Goal: Transaction & Acquisition: Purchase product/service

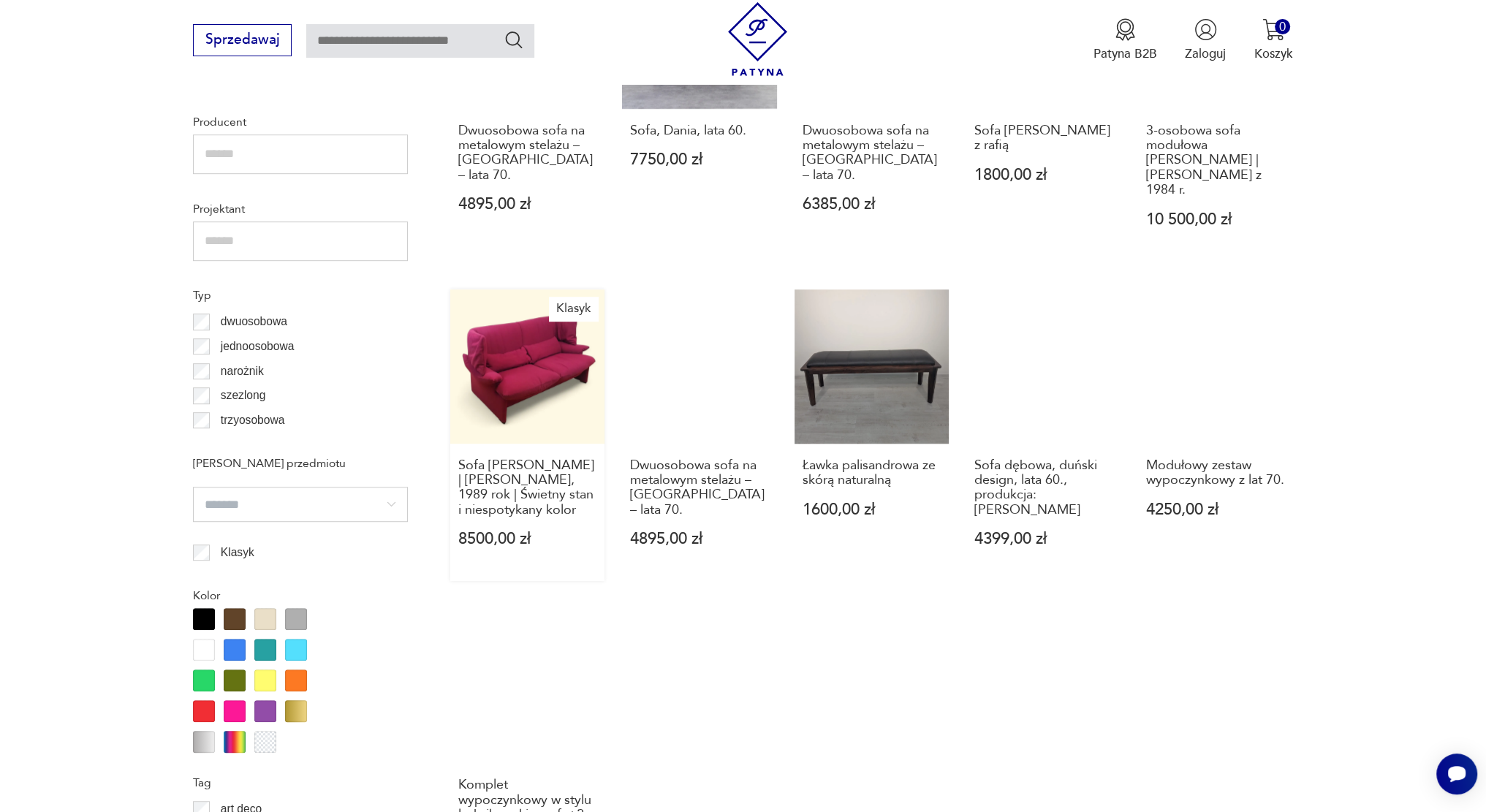
scroll to position [1141, 0]
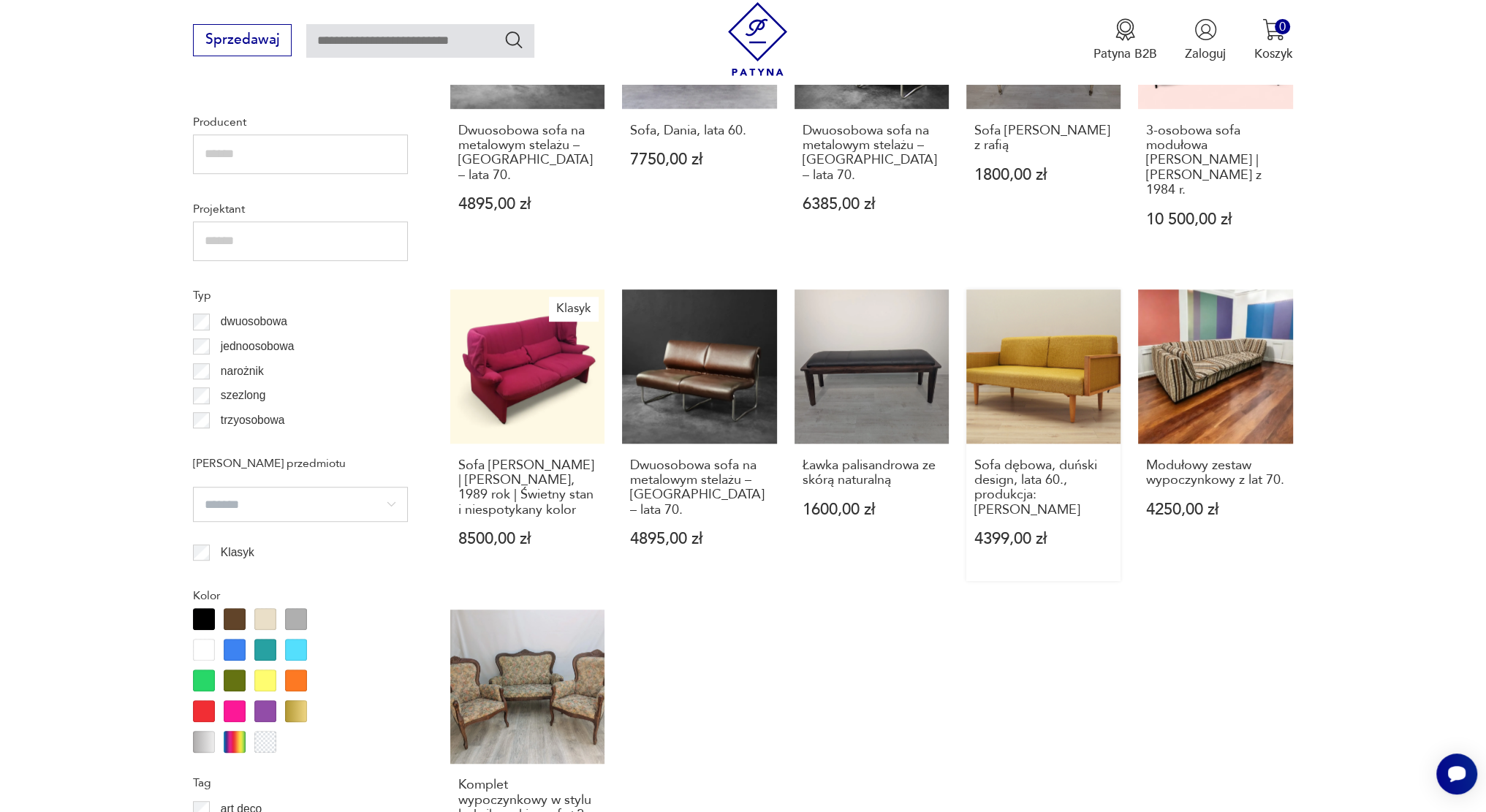
click at [1029, 376] on link "Sofa dębowa, duński design, lata 60., produkcja: [PERSON_NAME] 4399,00 zł" at bounding box center [1044, 435] width 155 height 292
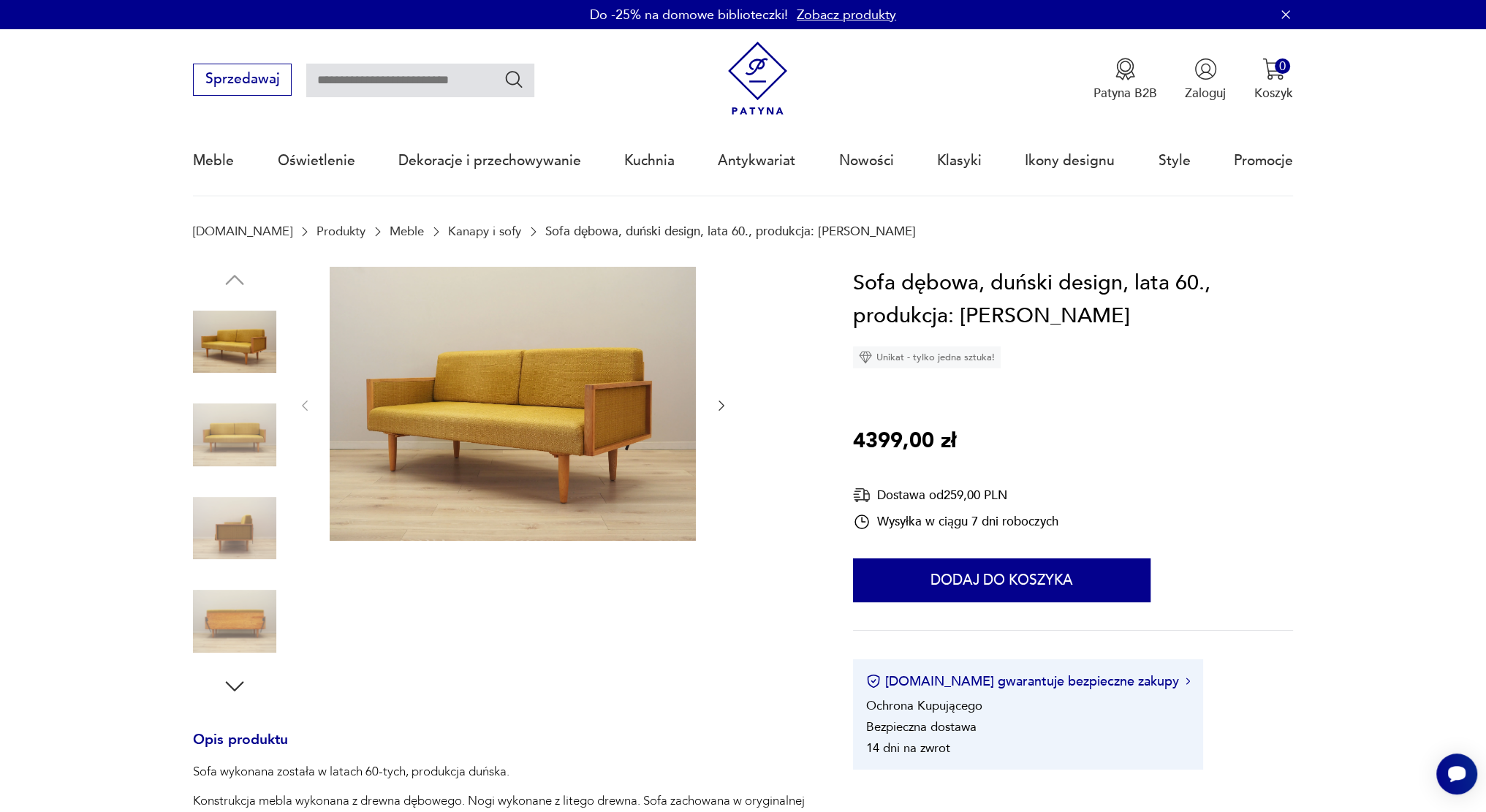
click at [721, 406] on icon "button" at bounding box center [722, 406] width 15 height 15
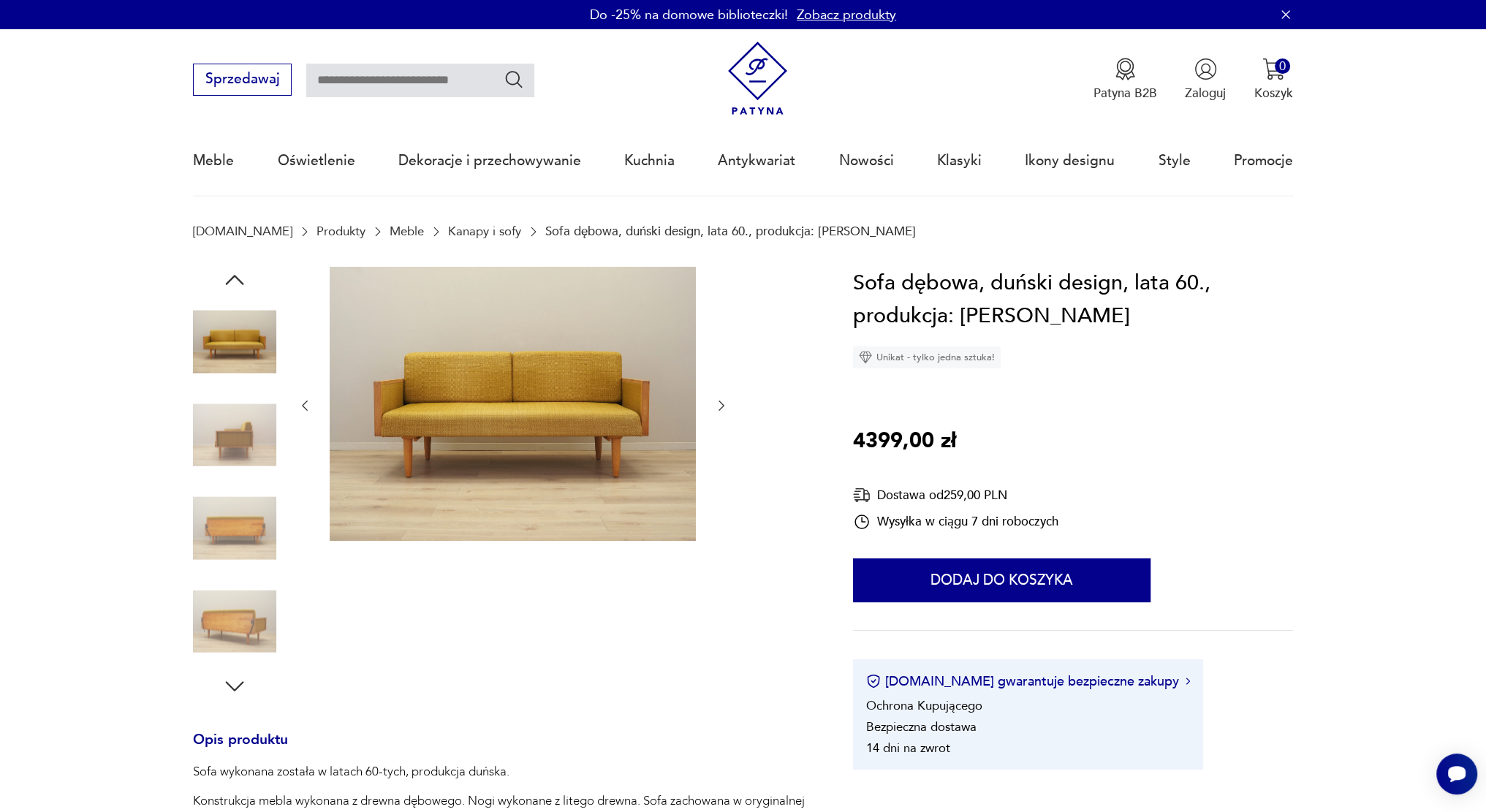
click at [721, 406] on icon "button" at bounding box center [722, 406] width 15 height 15
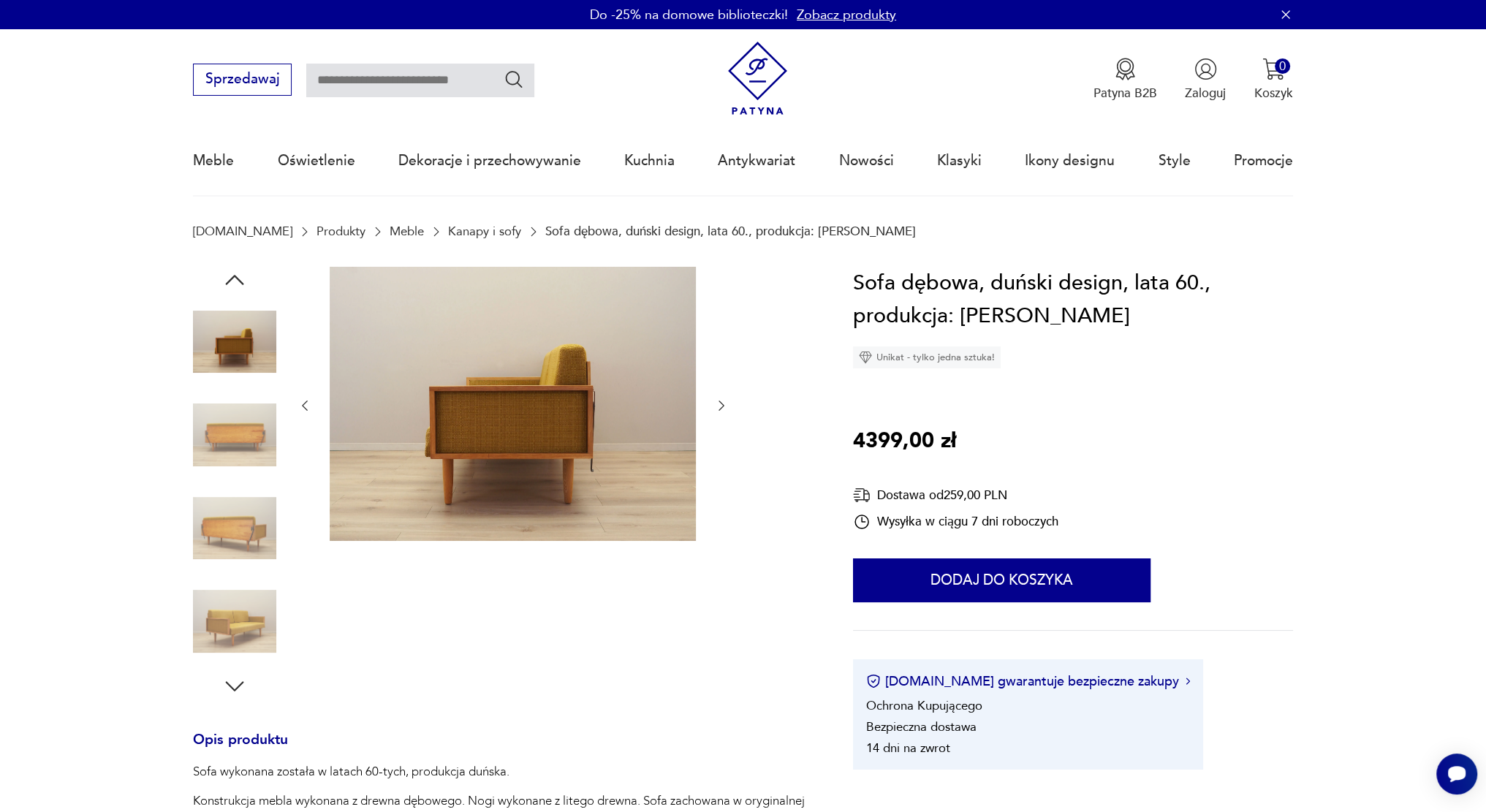
click at [721, 406] on icon "button" at bounding box center [722, 406] width 15 height 15
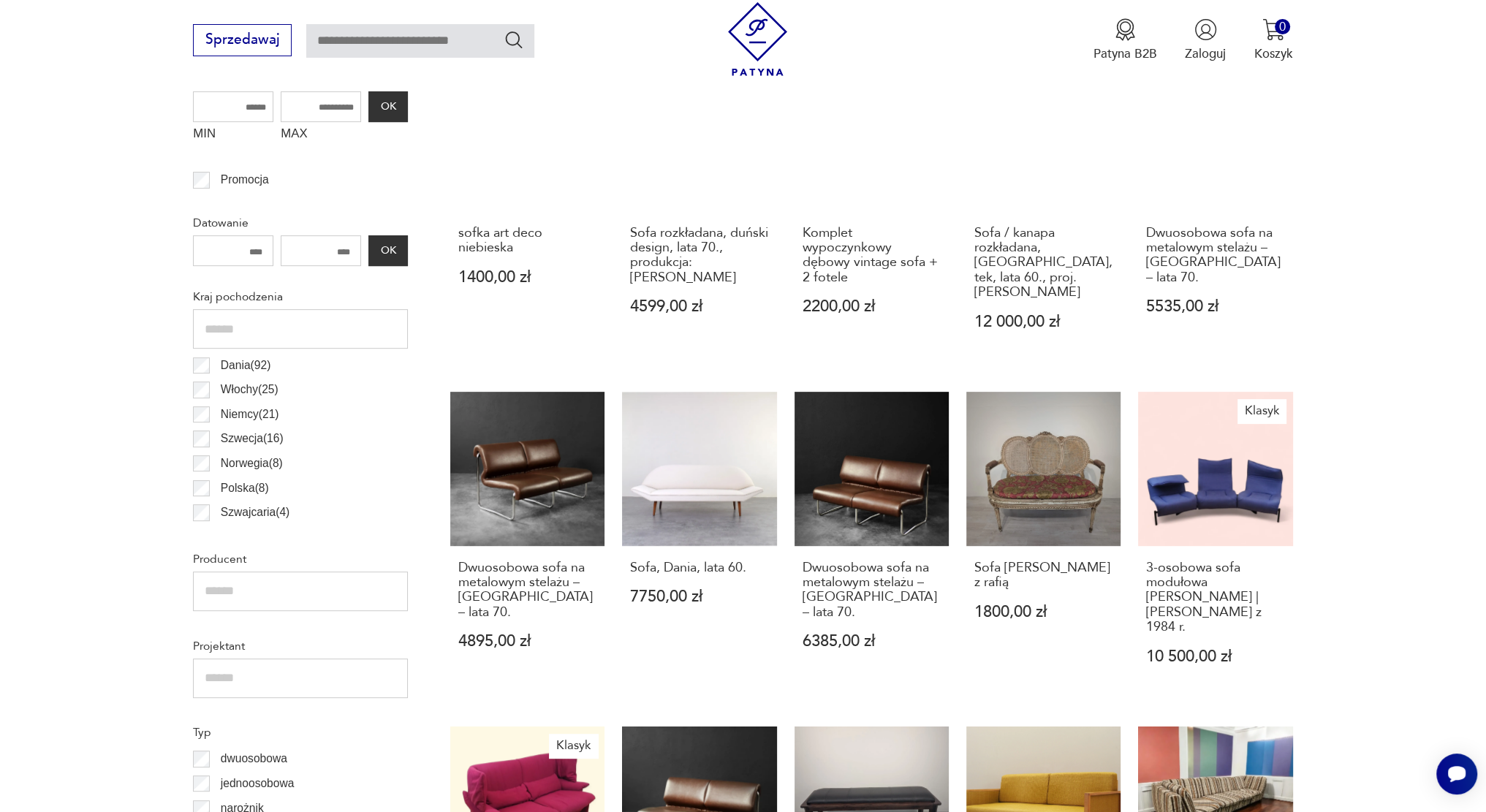
scroll to position [781, 0]
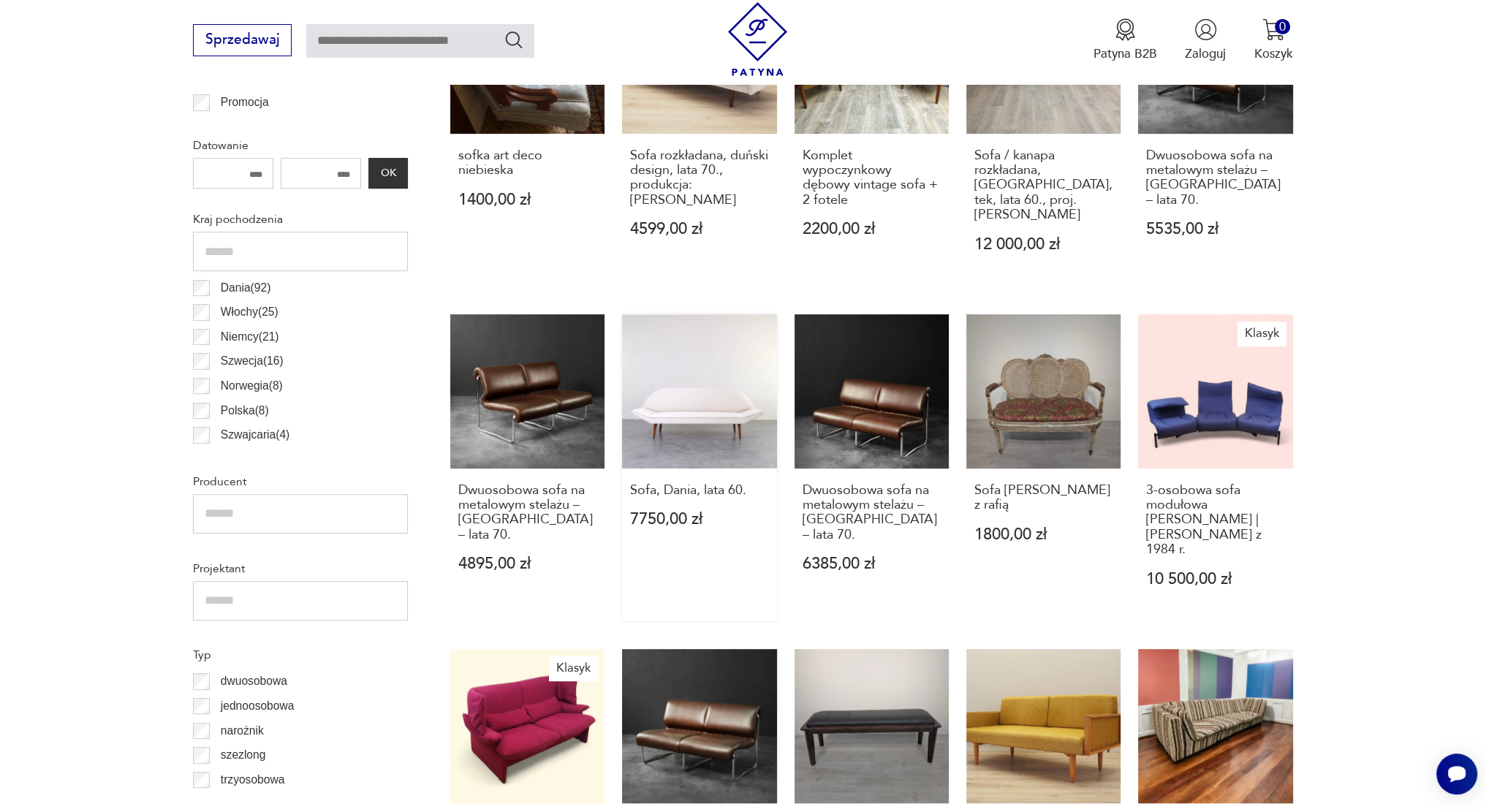
click at [725, 404] on link "Sofa, Dania, lata 60. 7750,00 zł" at bounding box center [699, 468] width 155 height 307
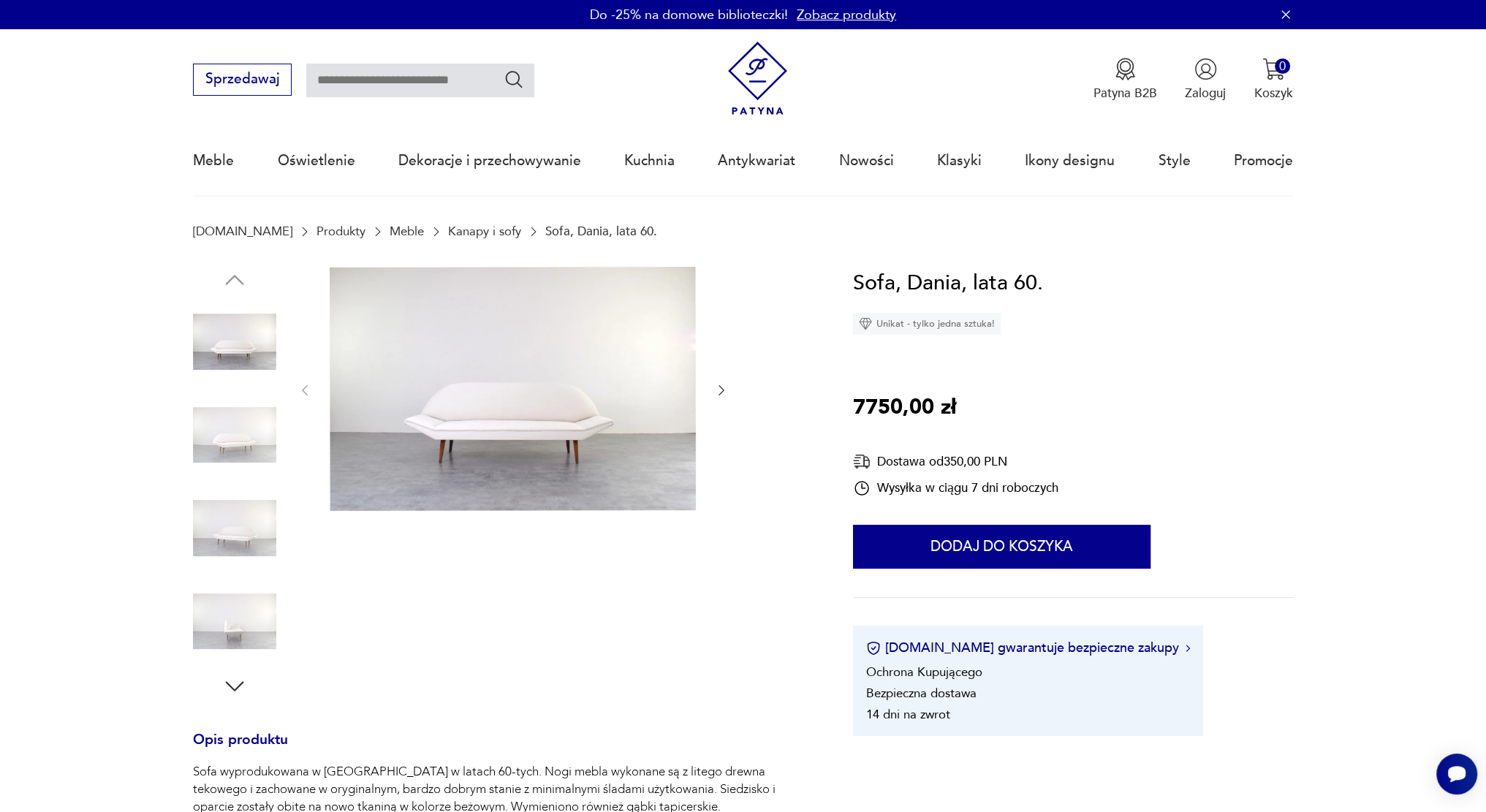
click at [723, 392] on icon "button" at bounding box center [722, 390] width 15 height 15
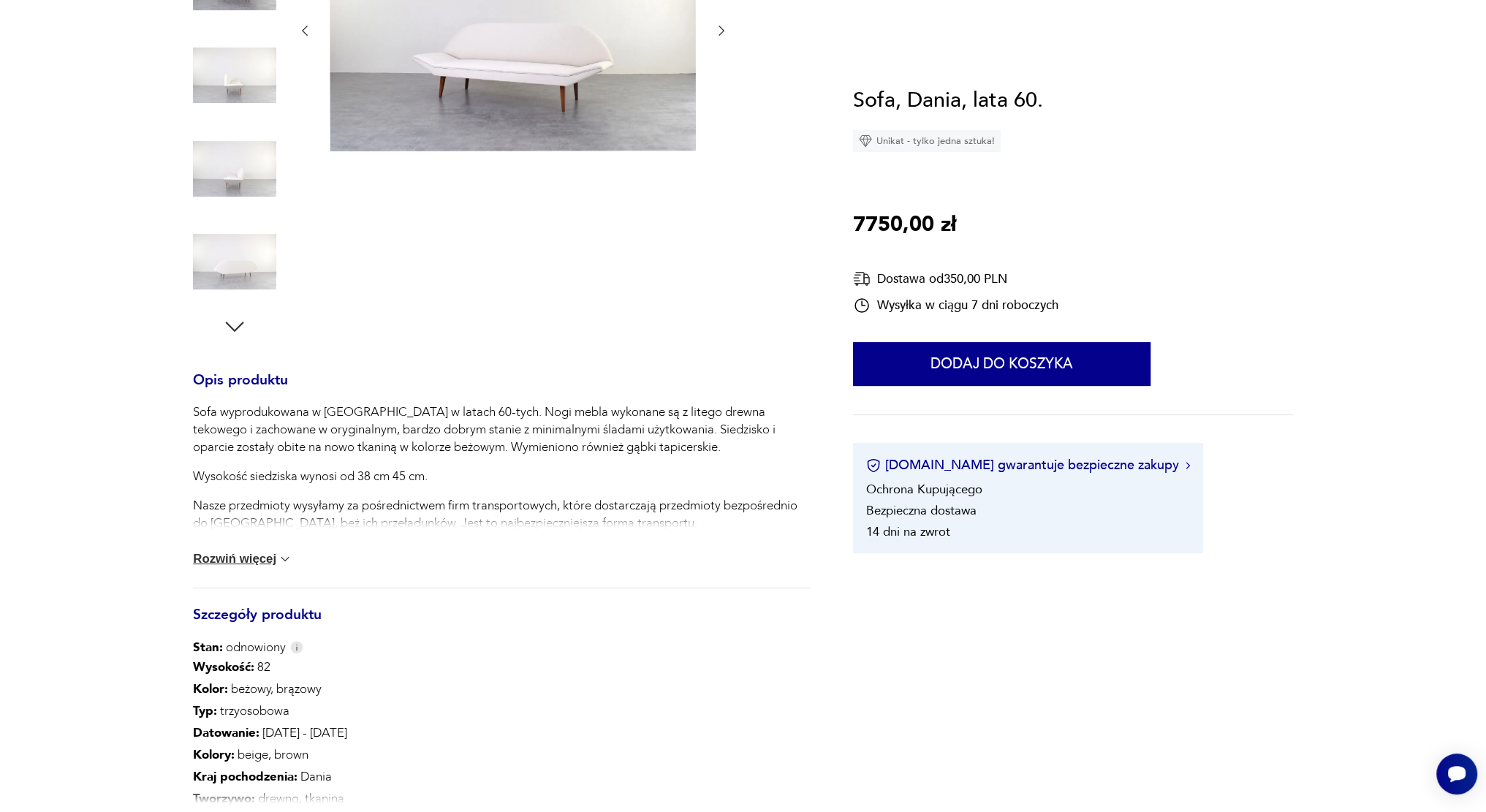
scroll to position [366, 0]
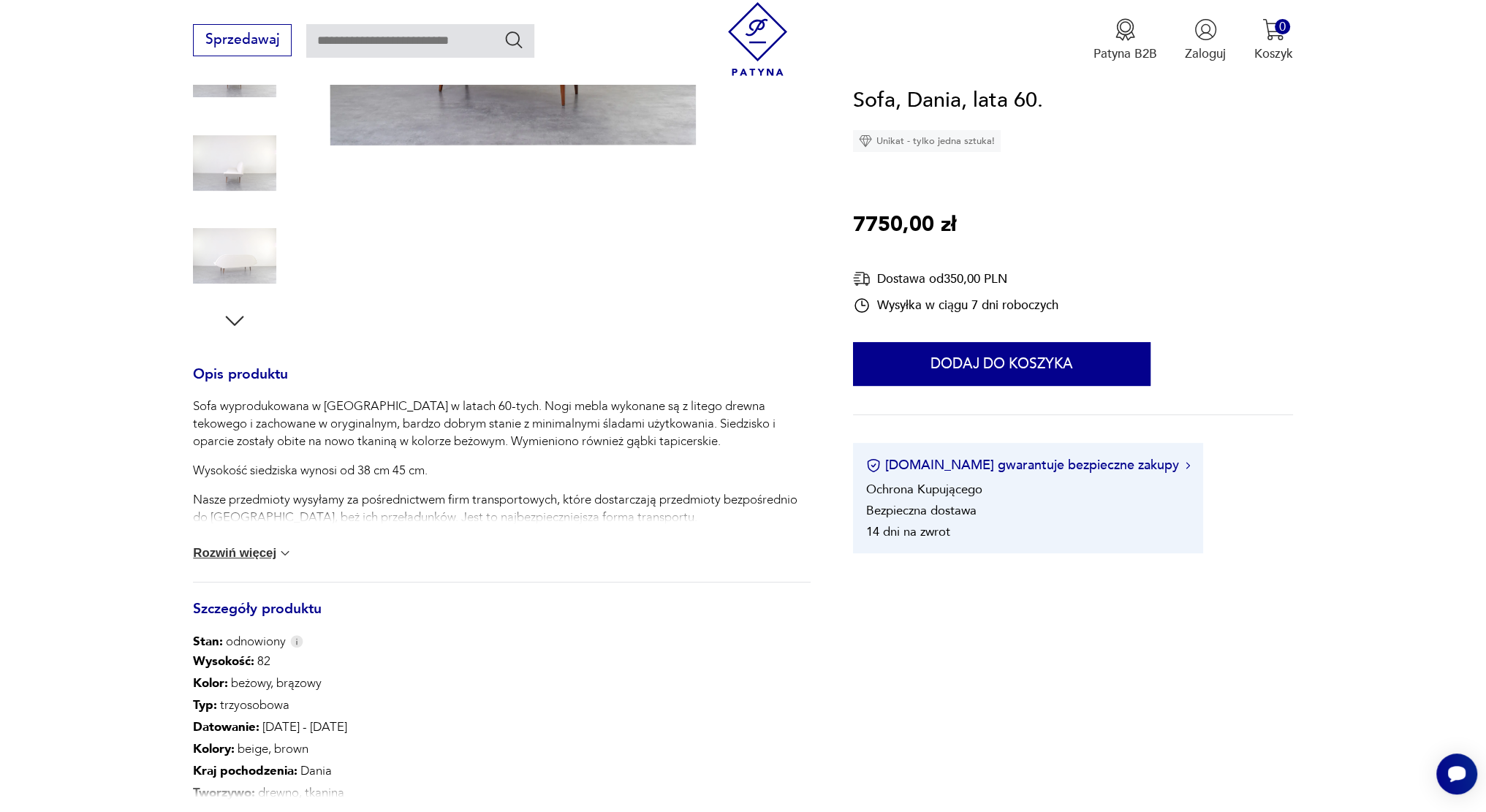
click at [1254, 317] on div "Sofa, Dania, lata 60. Unikat - tylko jedna sztuka! 7750,00 zł Dostawa od 350,00…" at bounding box center [1073, 319] width 440 height 470
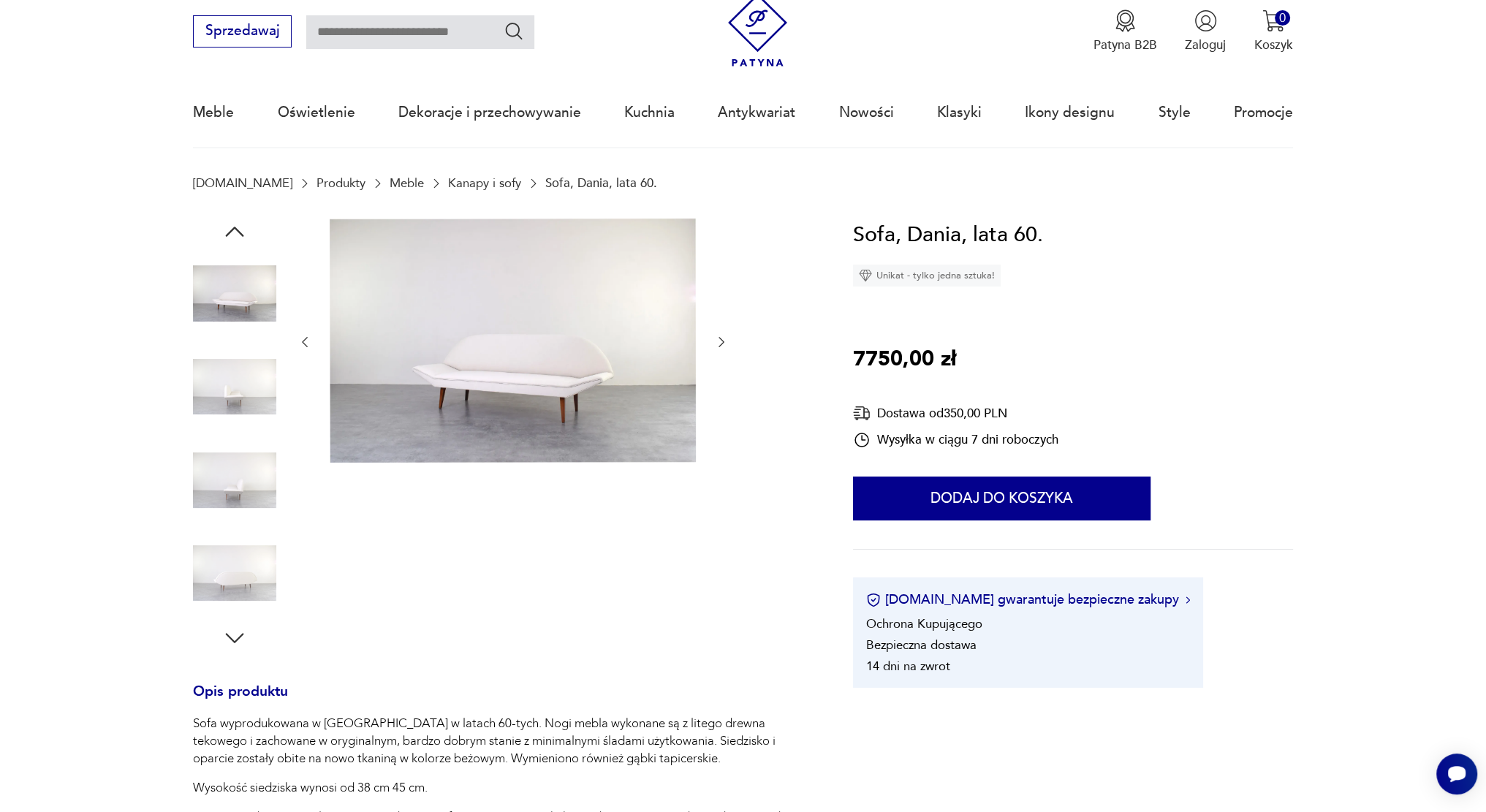
scroll to position [47, 0]
click at [951, 115] on link "Klasyki" at bounding box center [959, 114] width 44 height 67
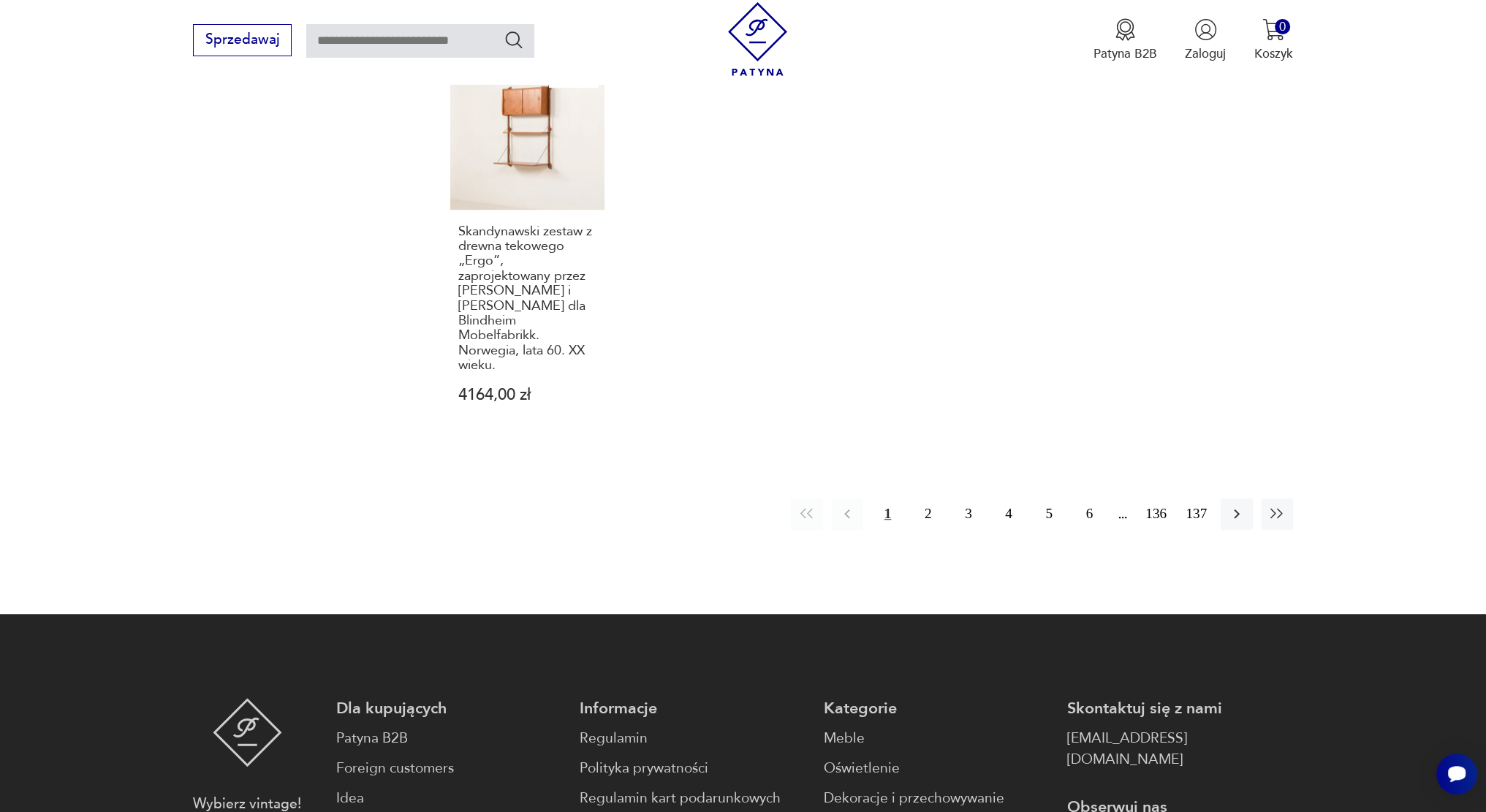
scroll to position [1334, 0]
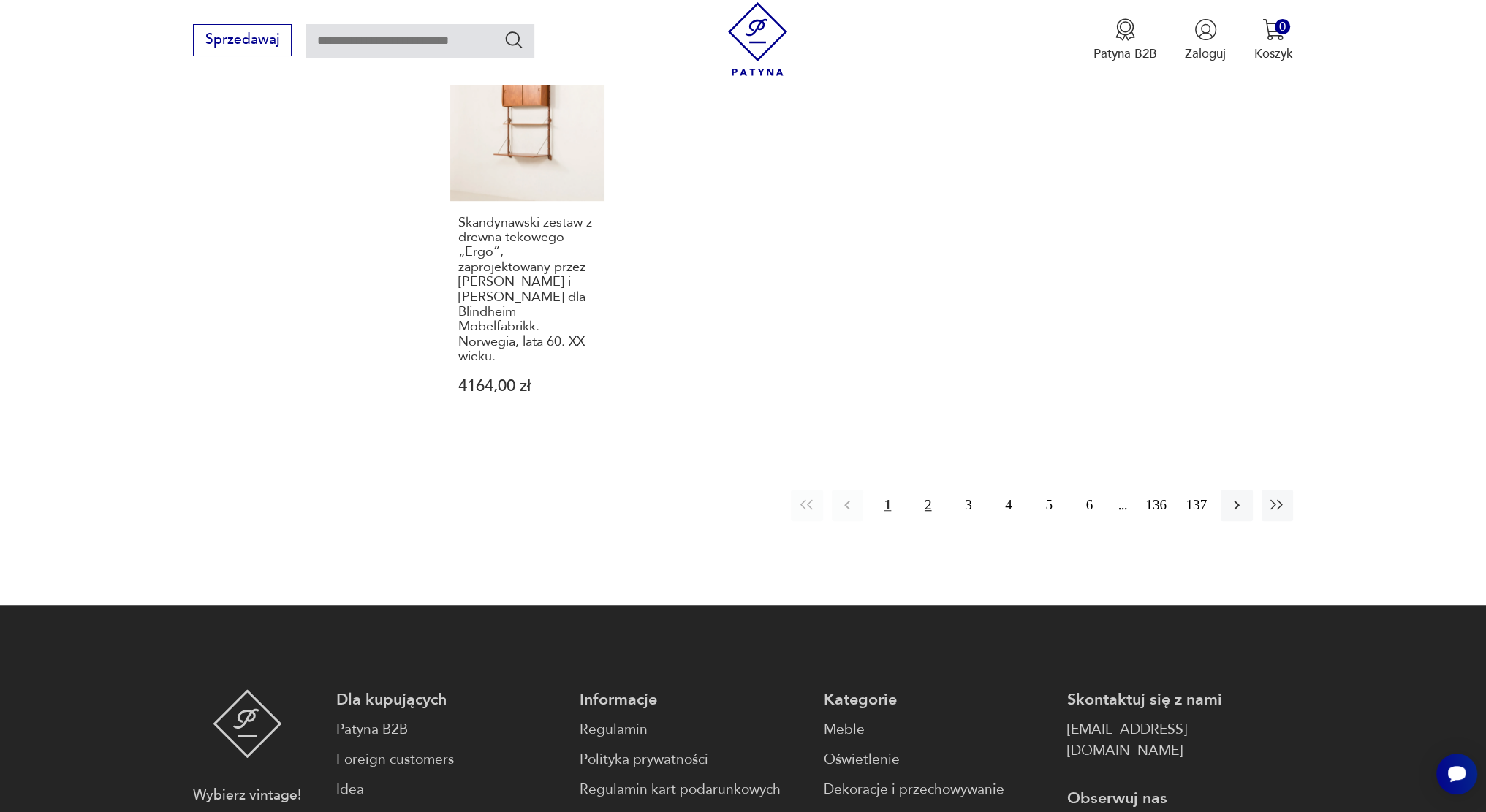
click at [931, 490] on button "2" at bounding box center [928, 505] width 31 height 31
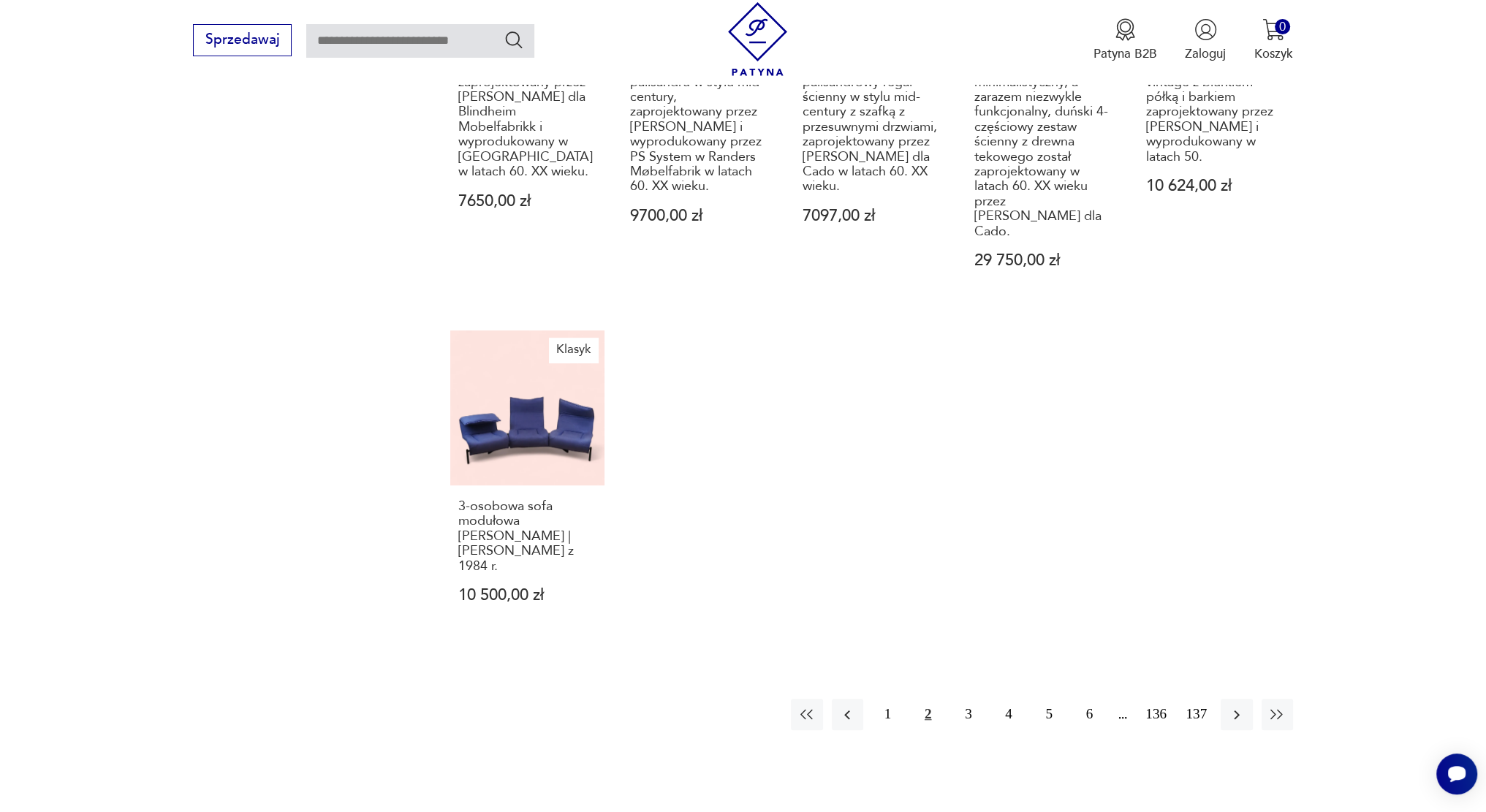
scroll to position [1225, 0]
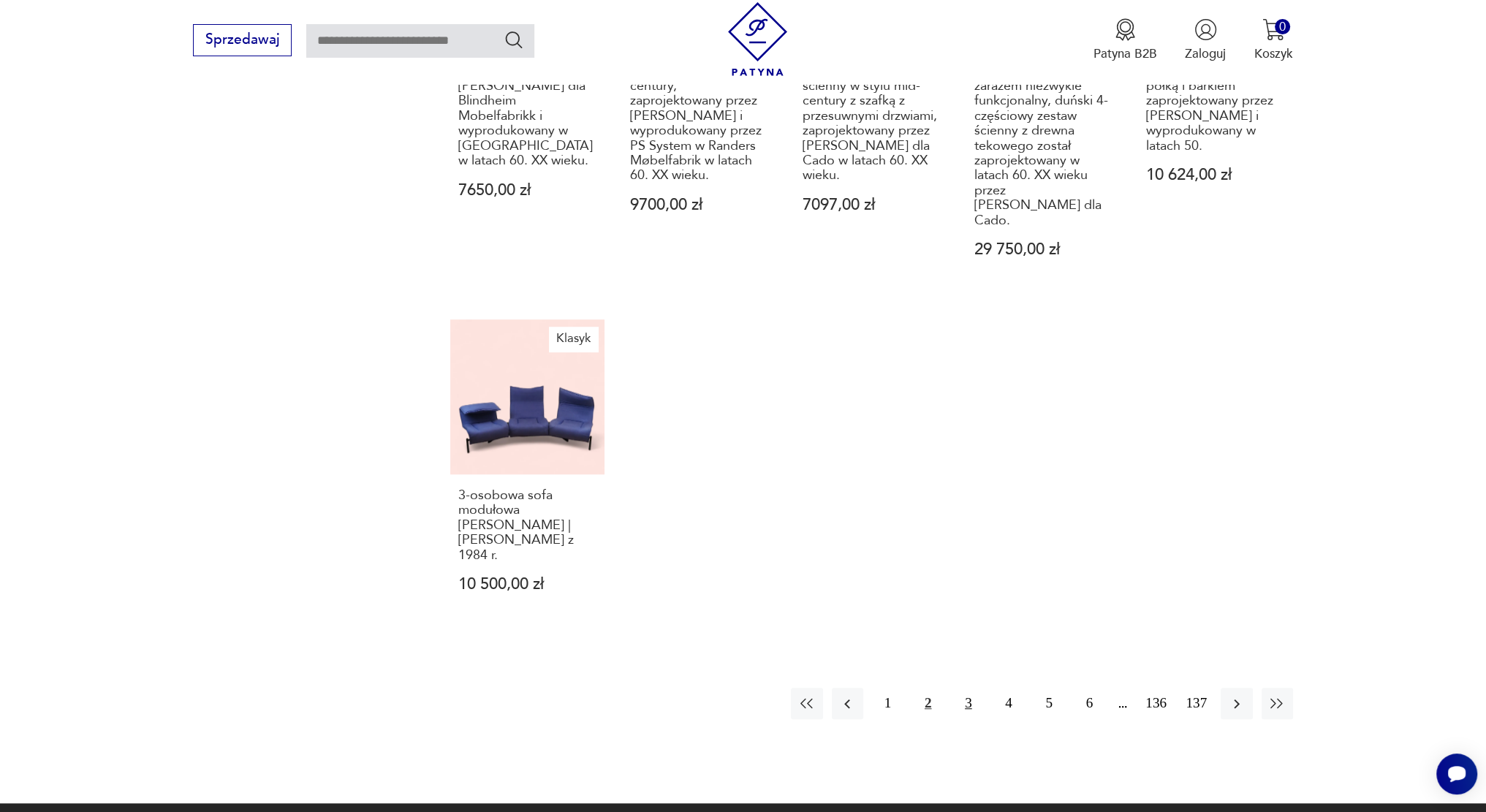
click at [970, 688] on button "3" at bounding box center [968, 704] width 31 height 31
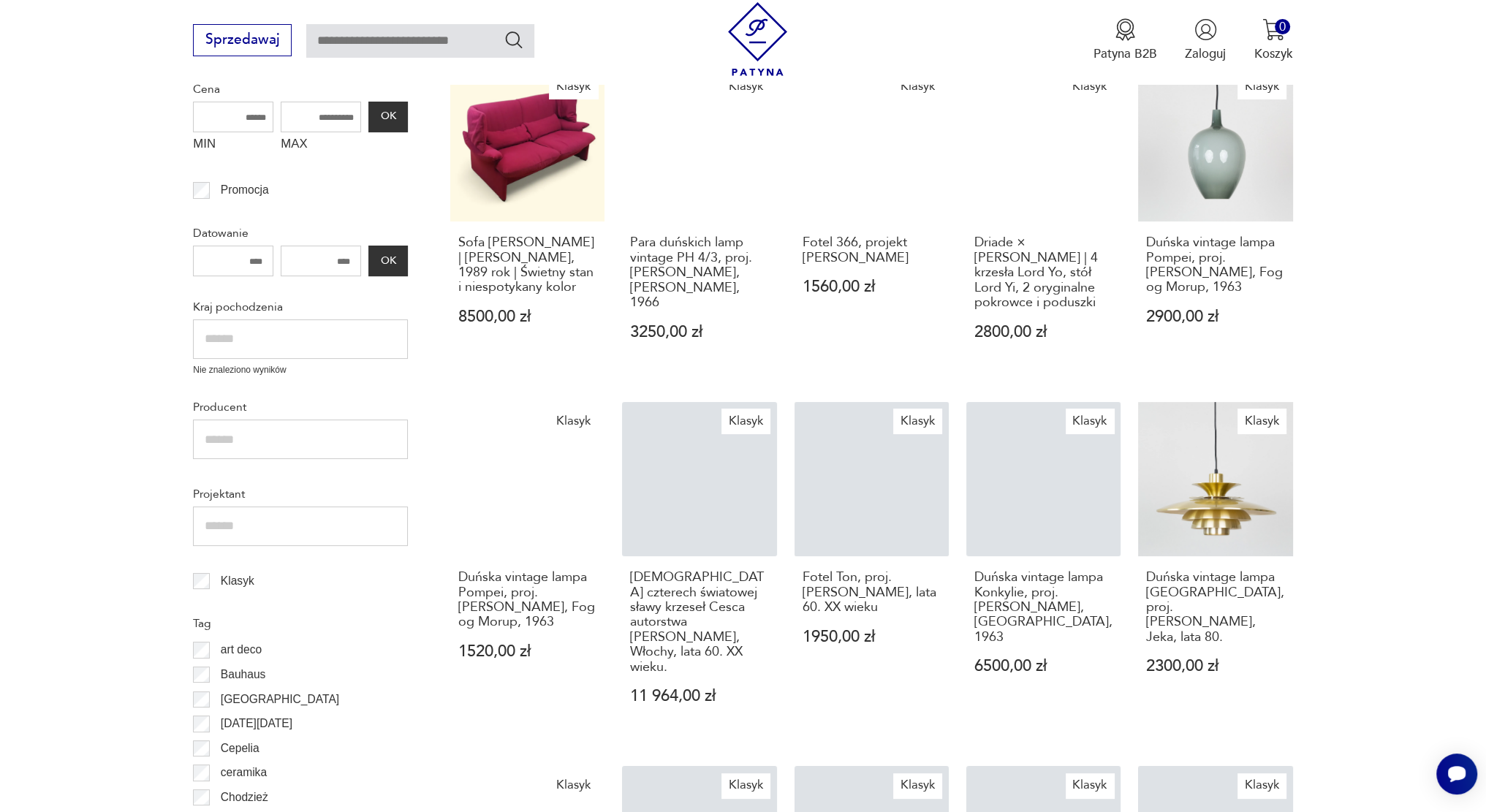
scroll to position [261, 0]
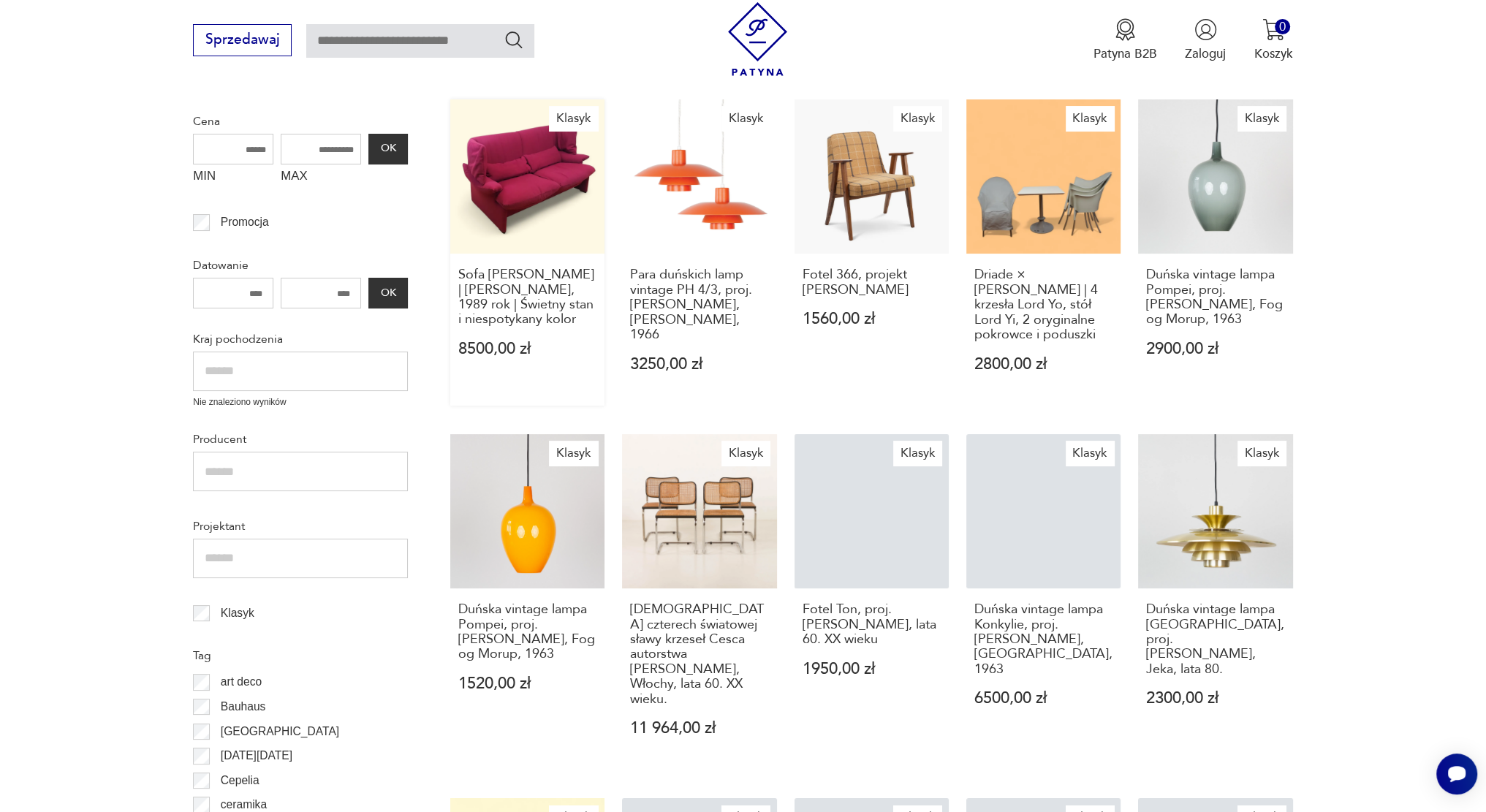
click at [538, 186] on link "Klasyk Sofa Cassina Portovenere | Vico Magistretti, 1989 rok | Świetny stan i n…" at bounding box center [528, 253] width 155 height 307
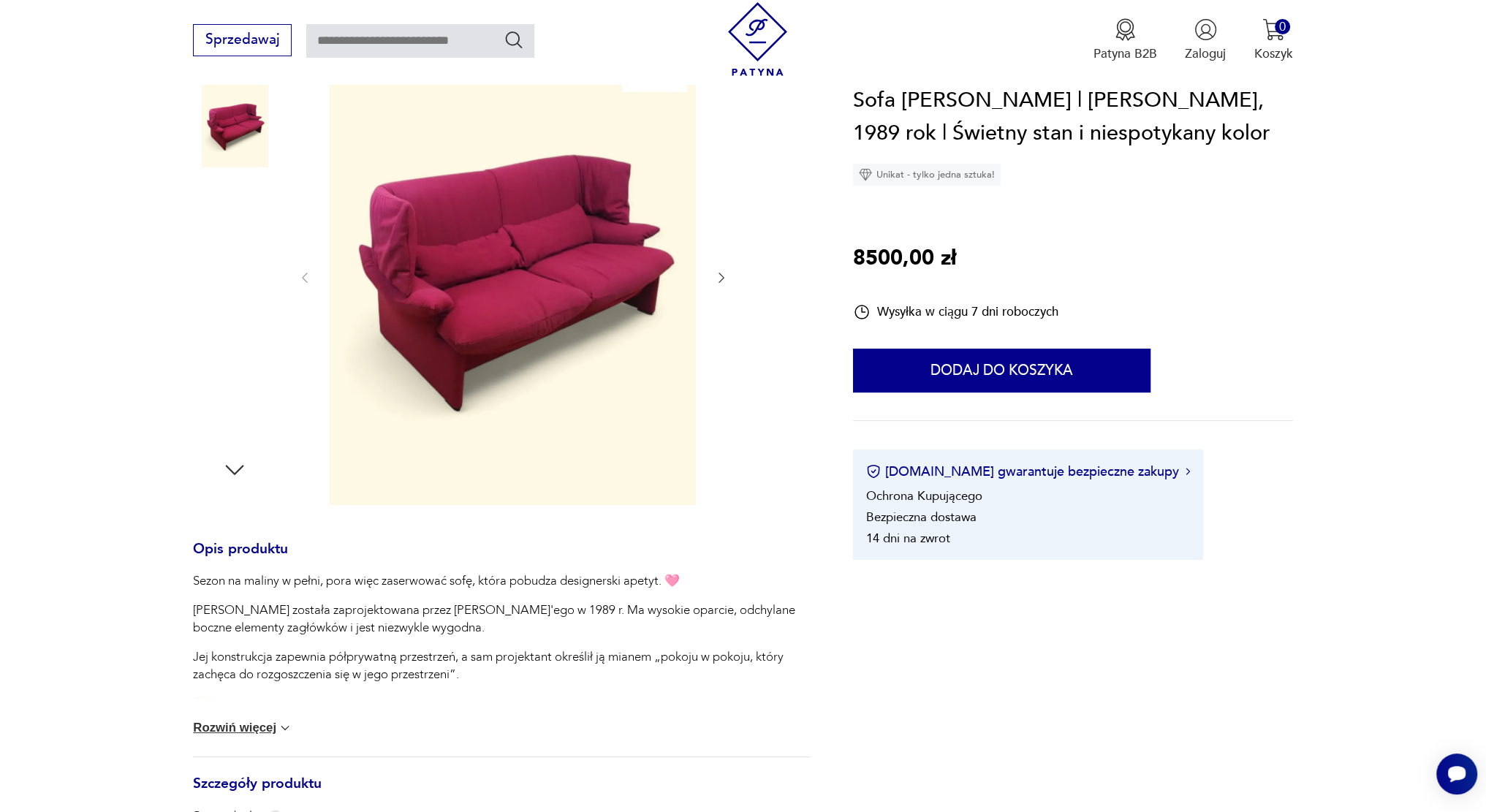
scroll to position [210, 0]
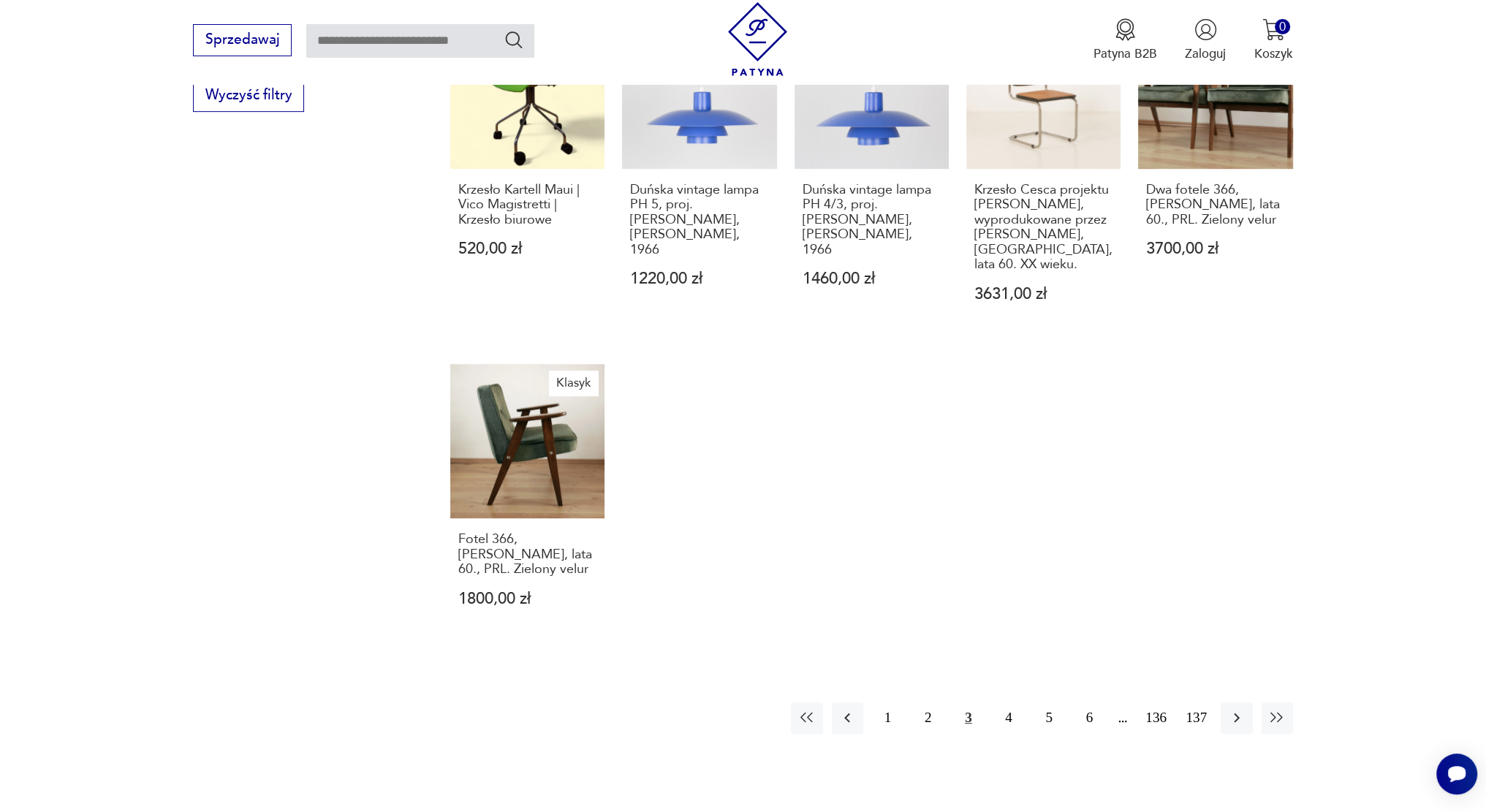
scroll to position [1054, 0]
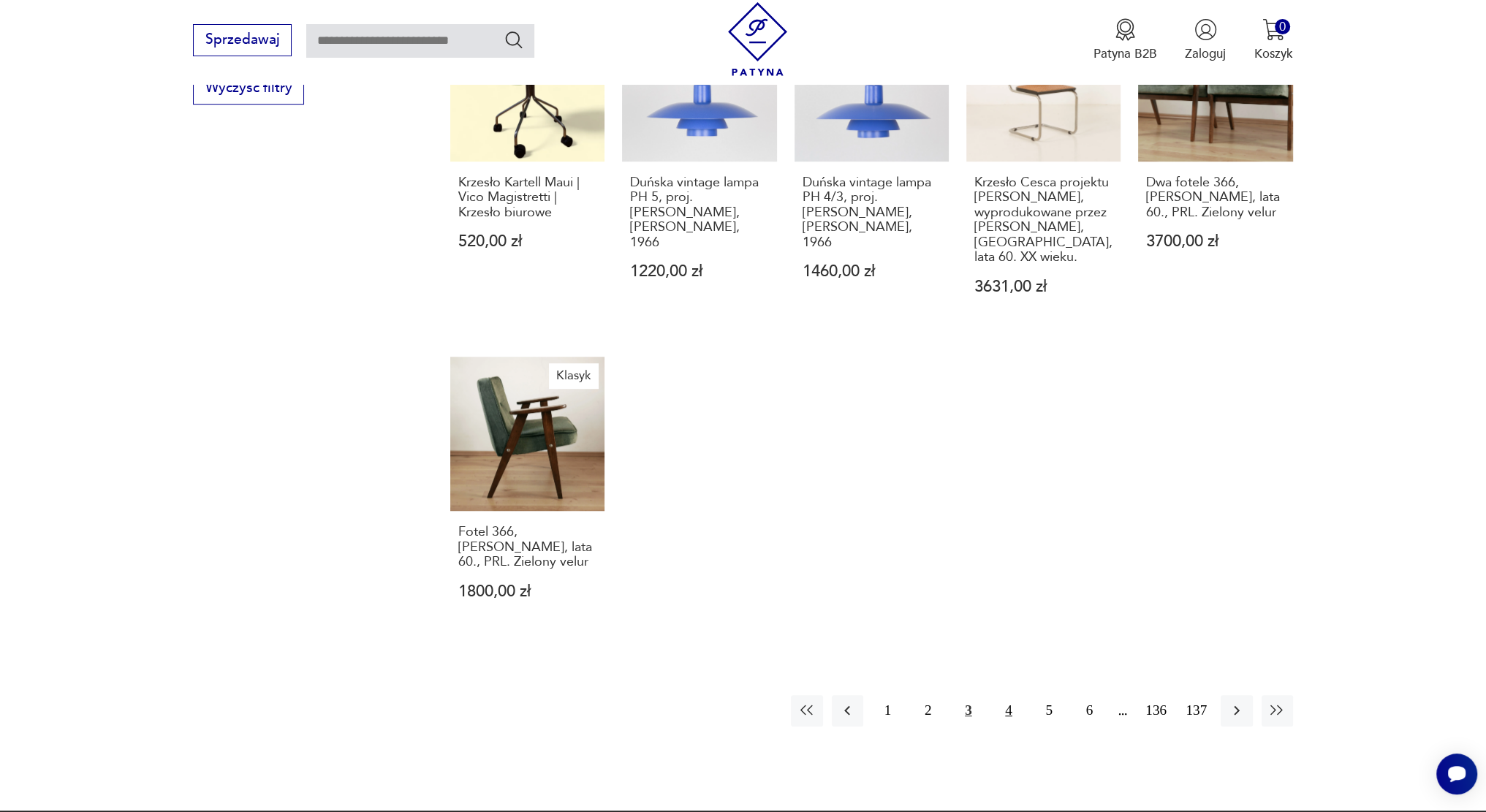
click at [1013, 695] on button "4" at bounding box center [1008, 711] width 31 height 31
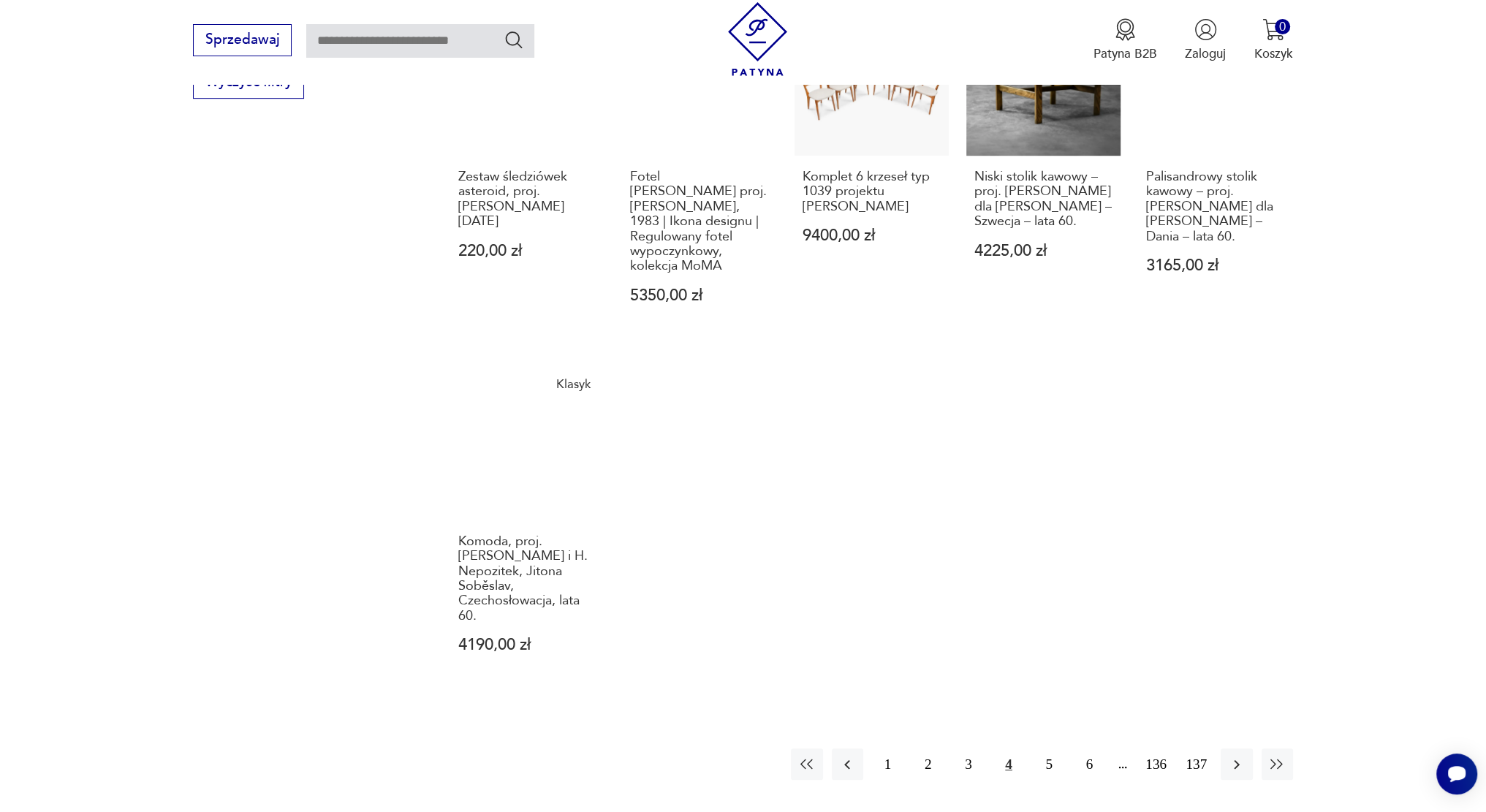
scroll to position [1060, 0]
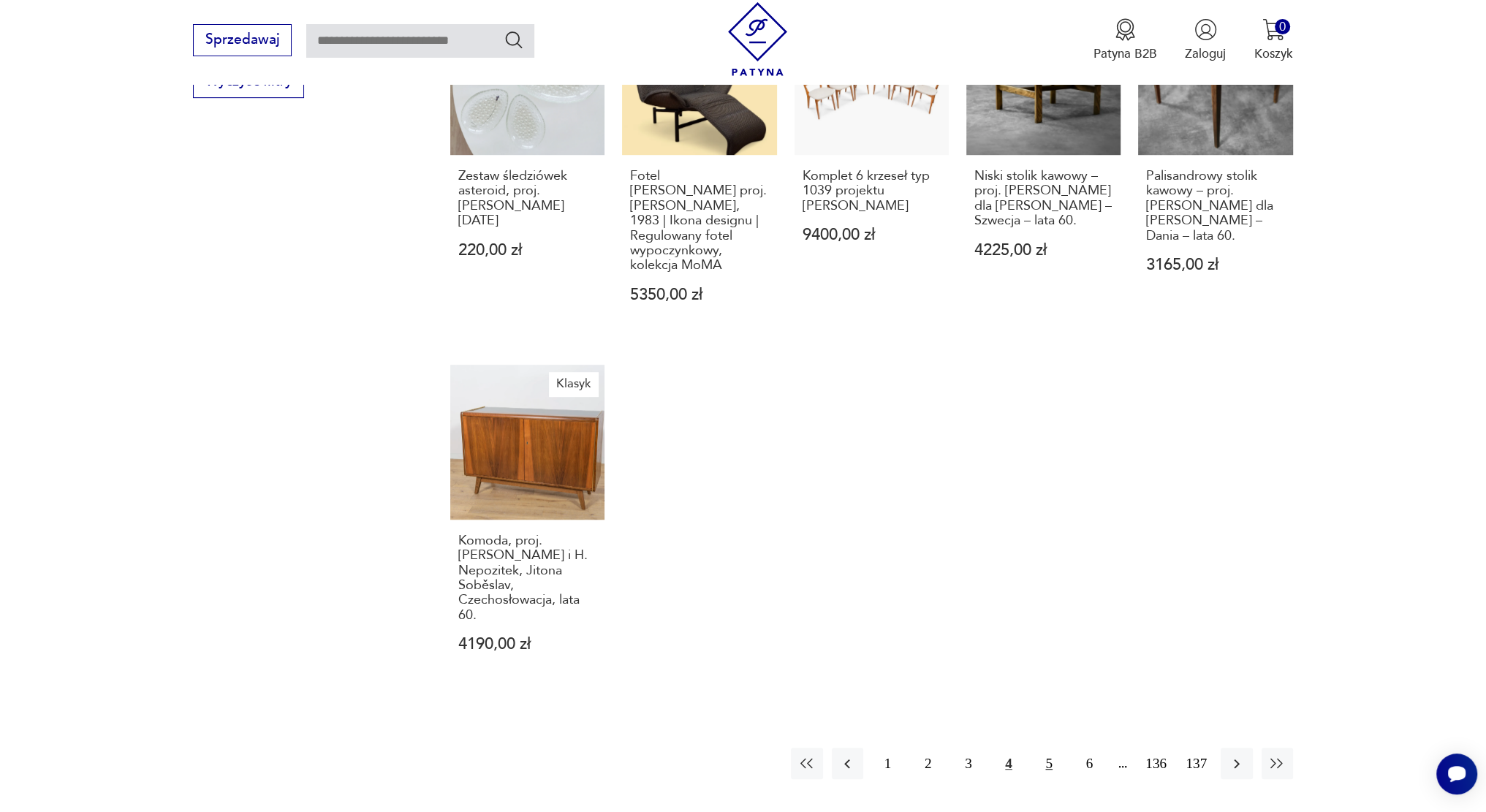
click at [1050, 748] on button "5" at bounding box center [1050, 764] width 31 height 31
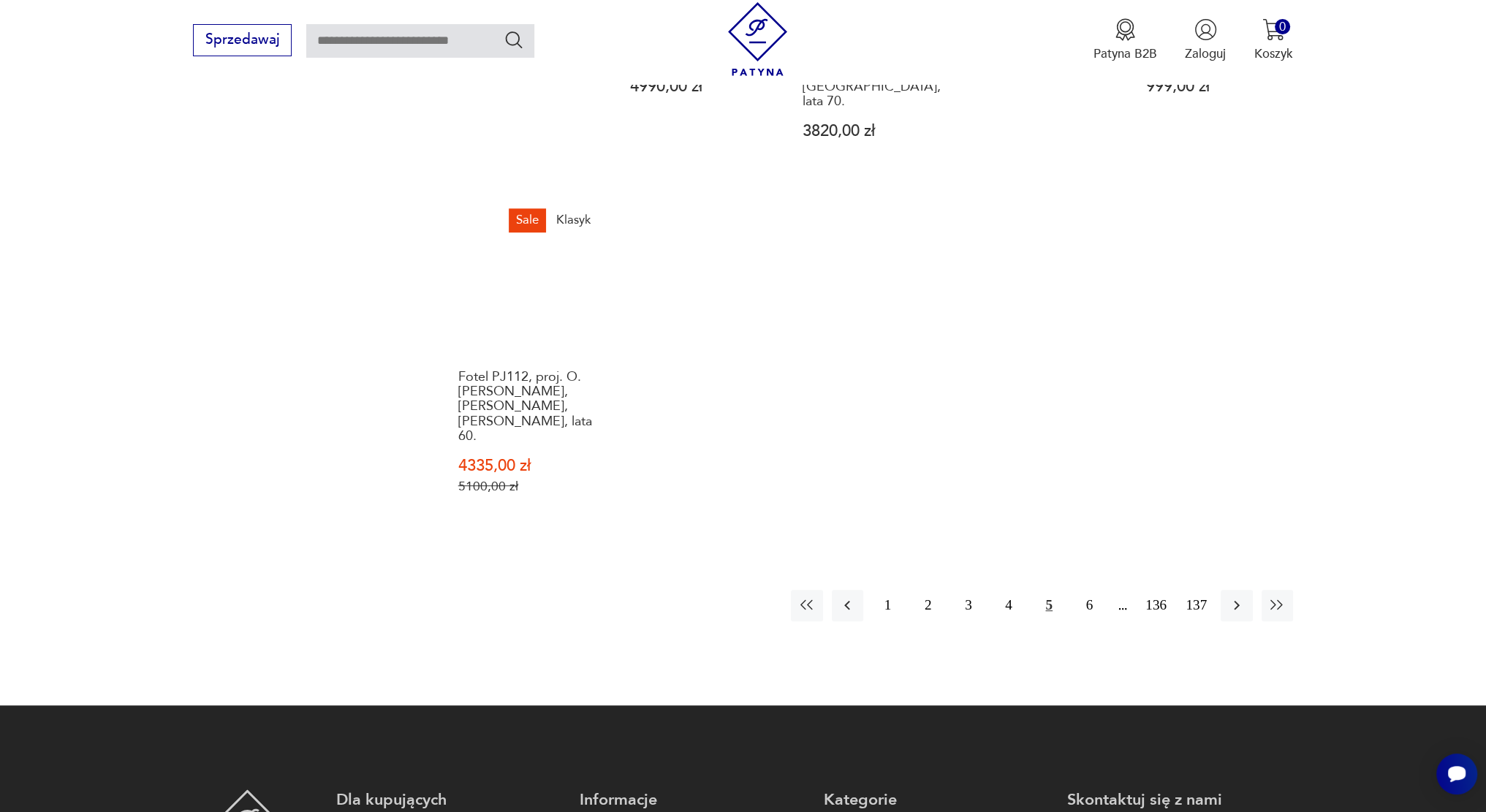
scroll to position [1230, 0]
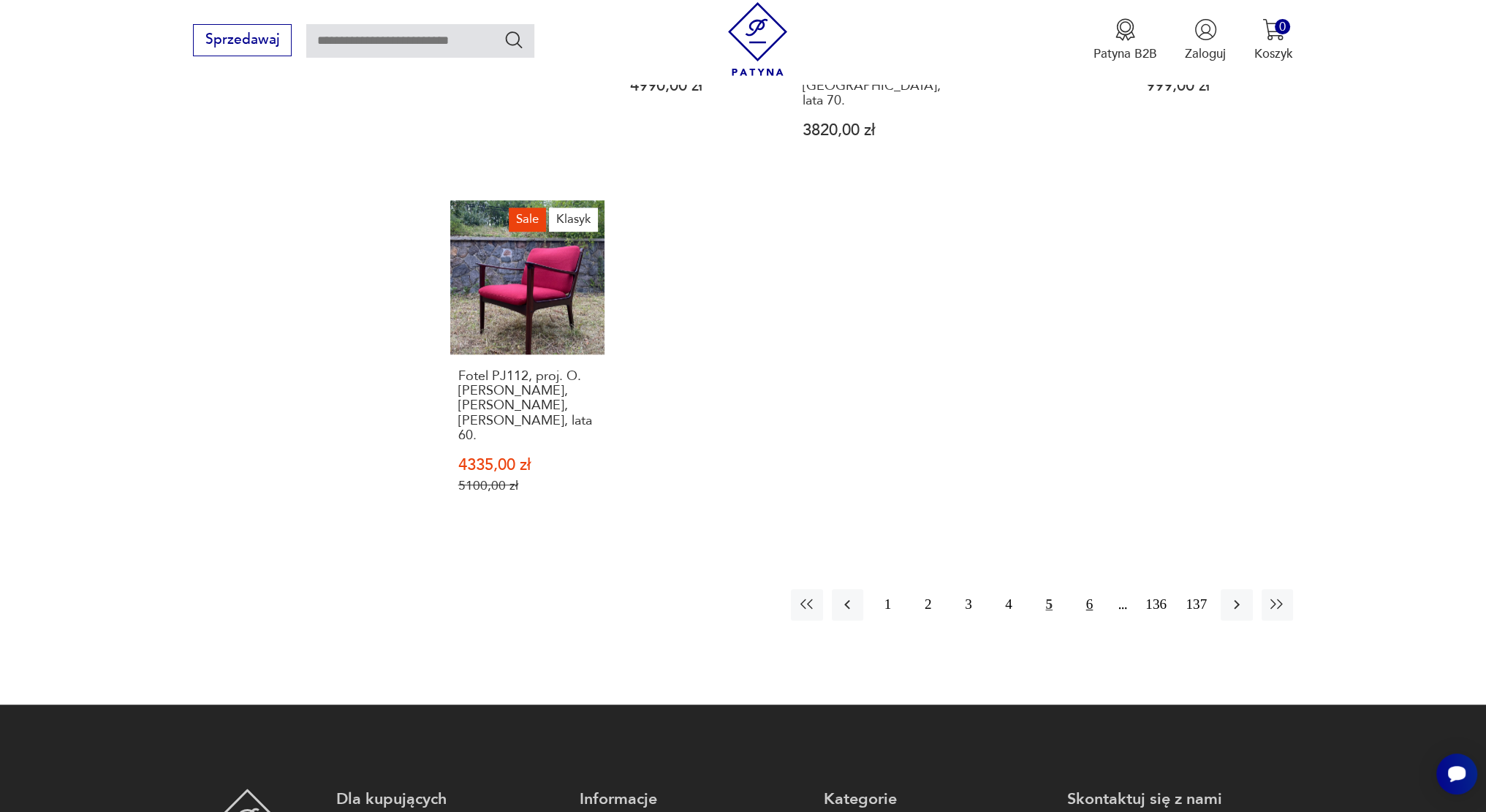
click at [1091, 589] on button "6" at bounding box center [1090, 605] width 31 height 31
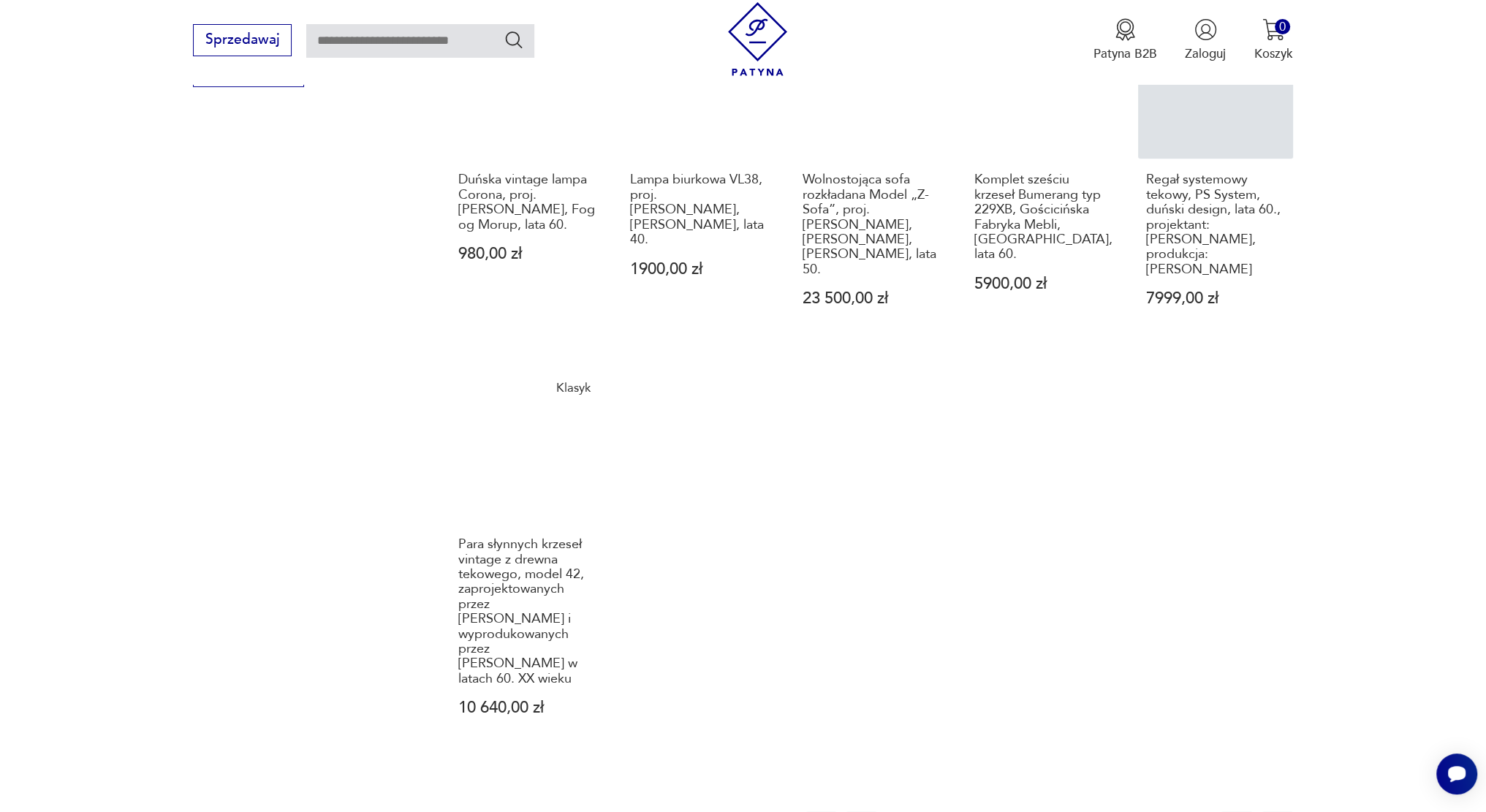
scroll to position [1075, 0]
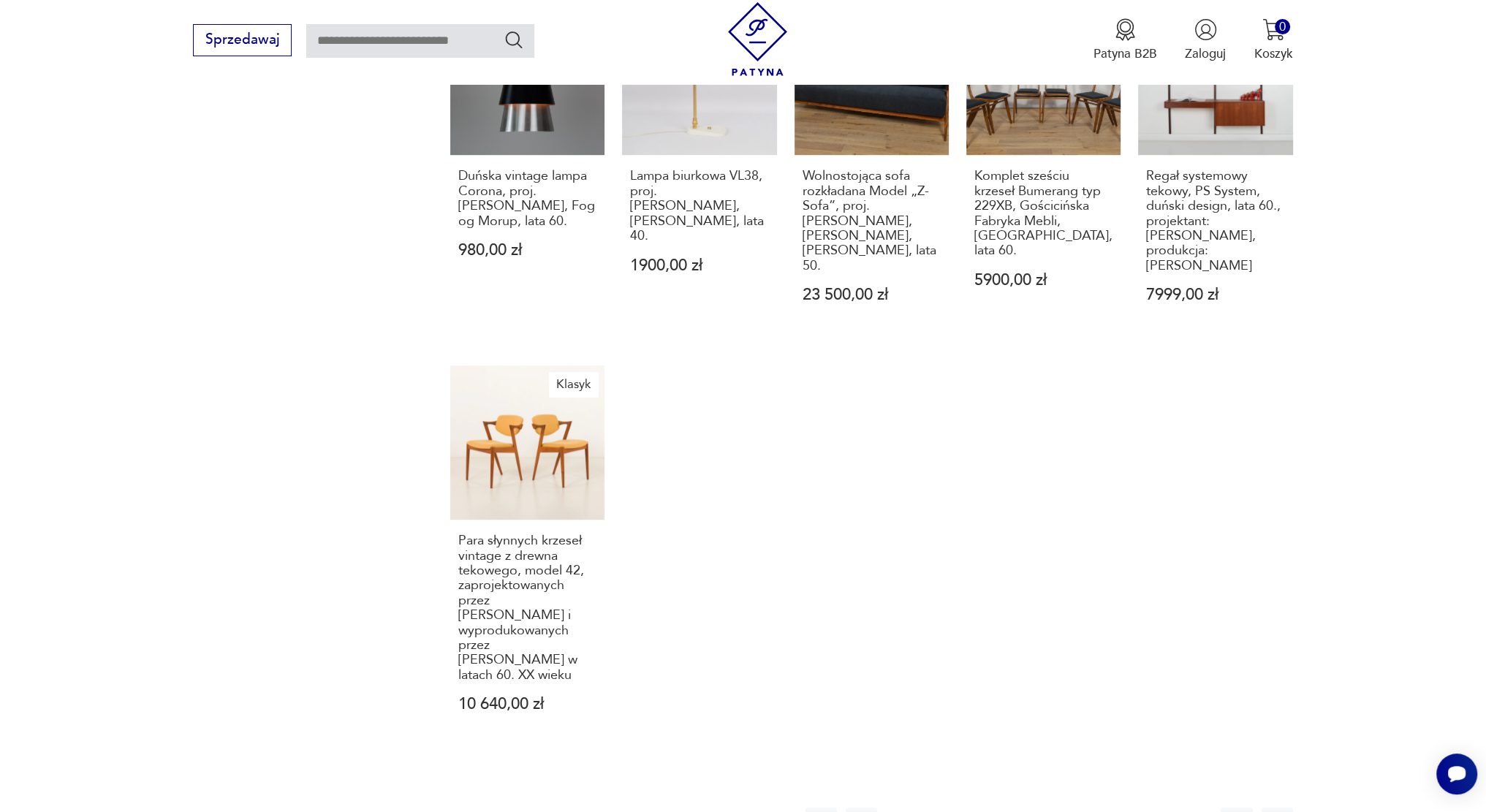
click at [1089, 808] on button "7" at bounding box center [1090, 824] width 31 height 31
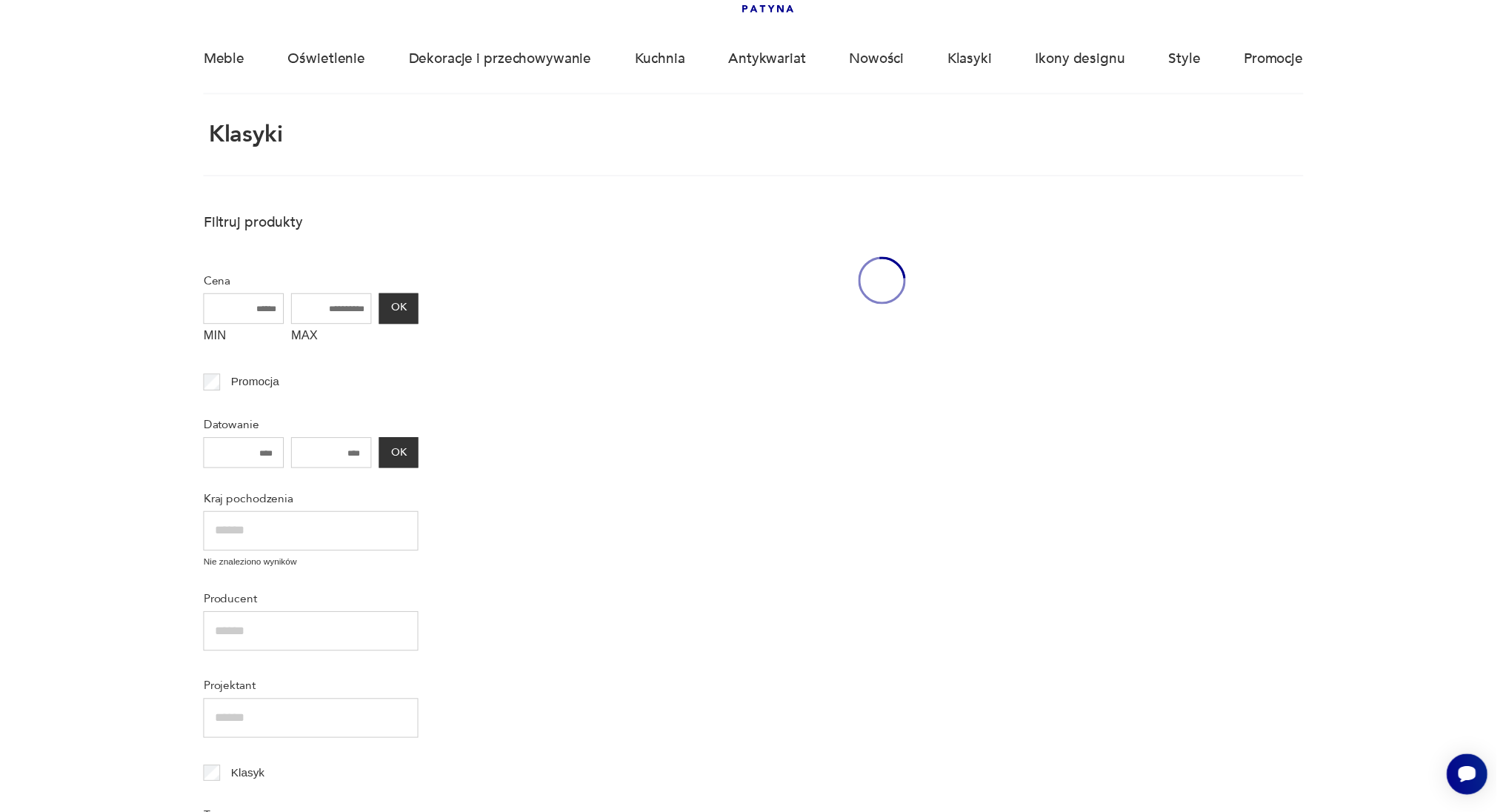
scroll to position [88, 0]
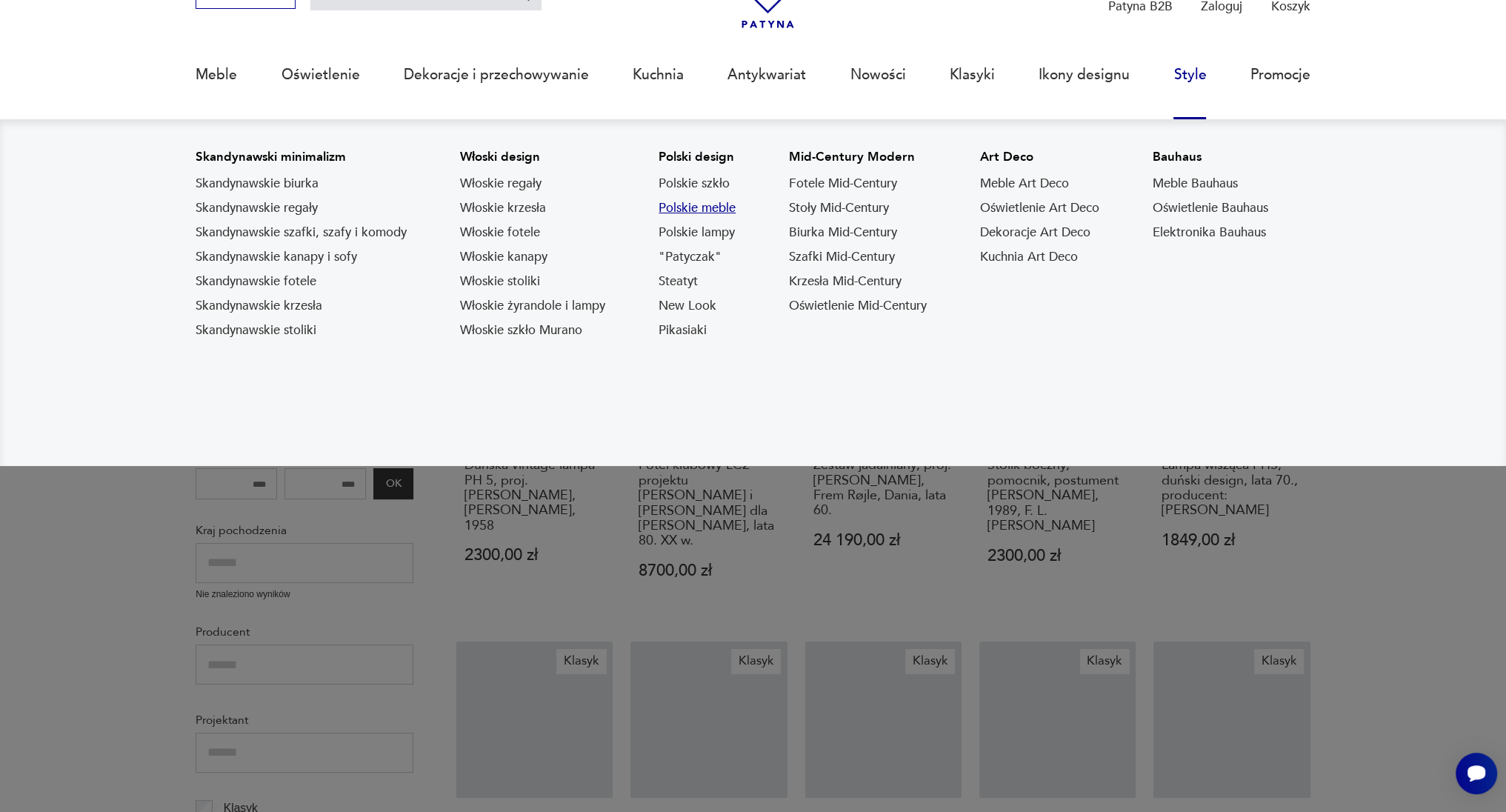
click at [685, 201] on link "Polskie meble" at bounding box center [697, 207] width 77 height 17
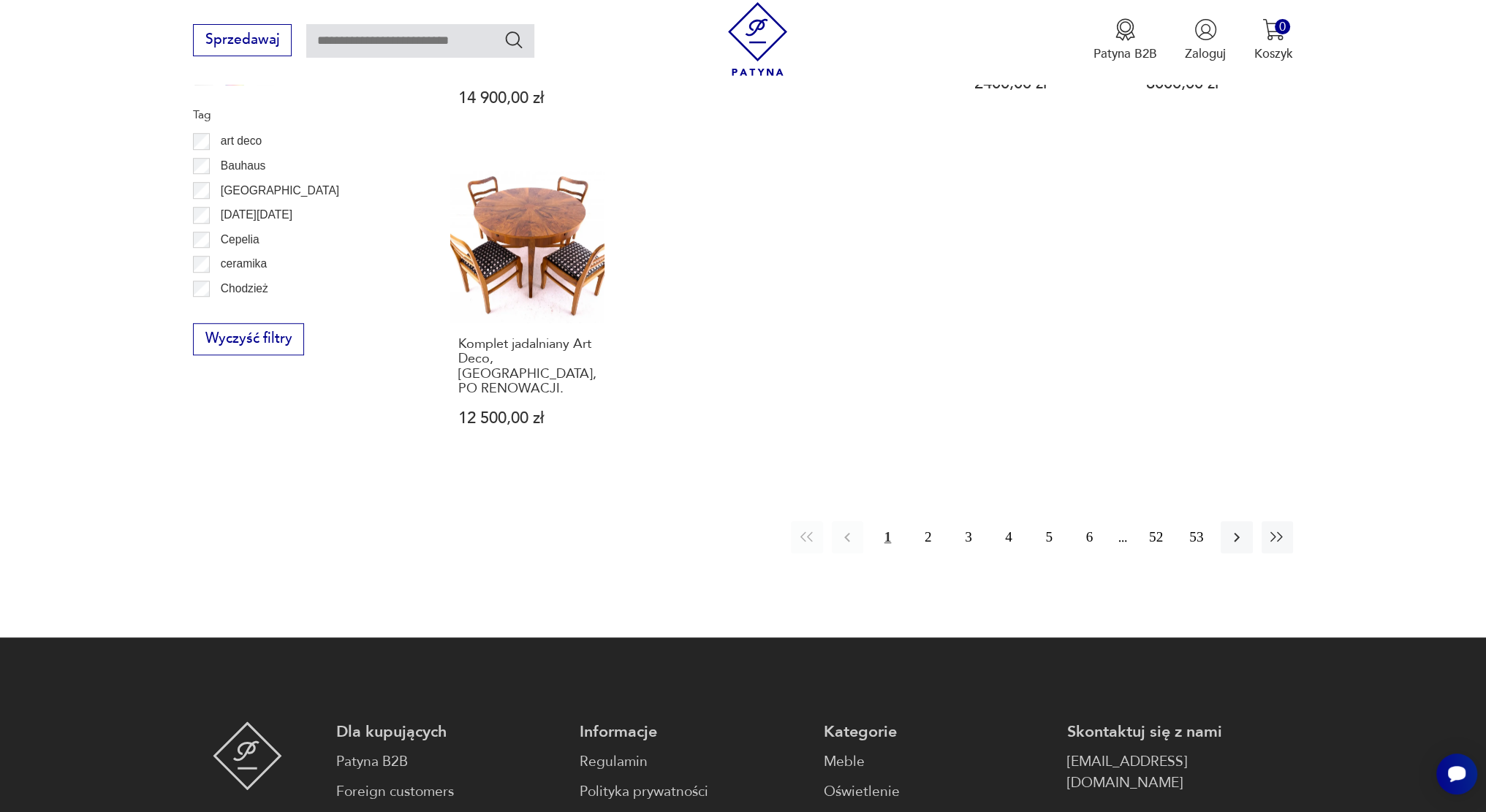
scroll to position [1642, 0]
click at [933, 520] on button "2" at bounding box center [928, 536] width 31 height 31
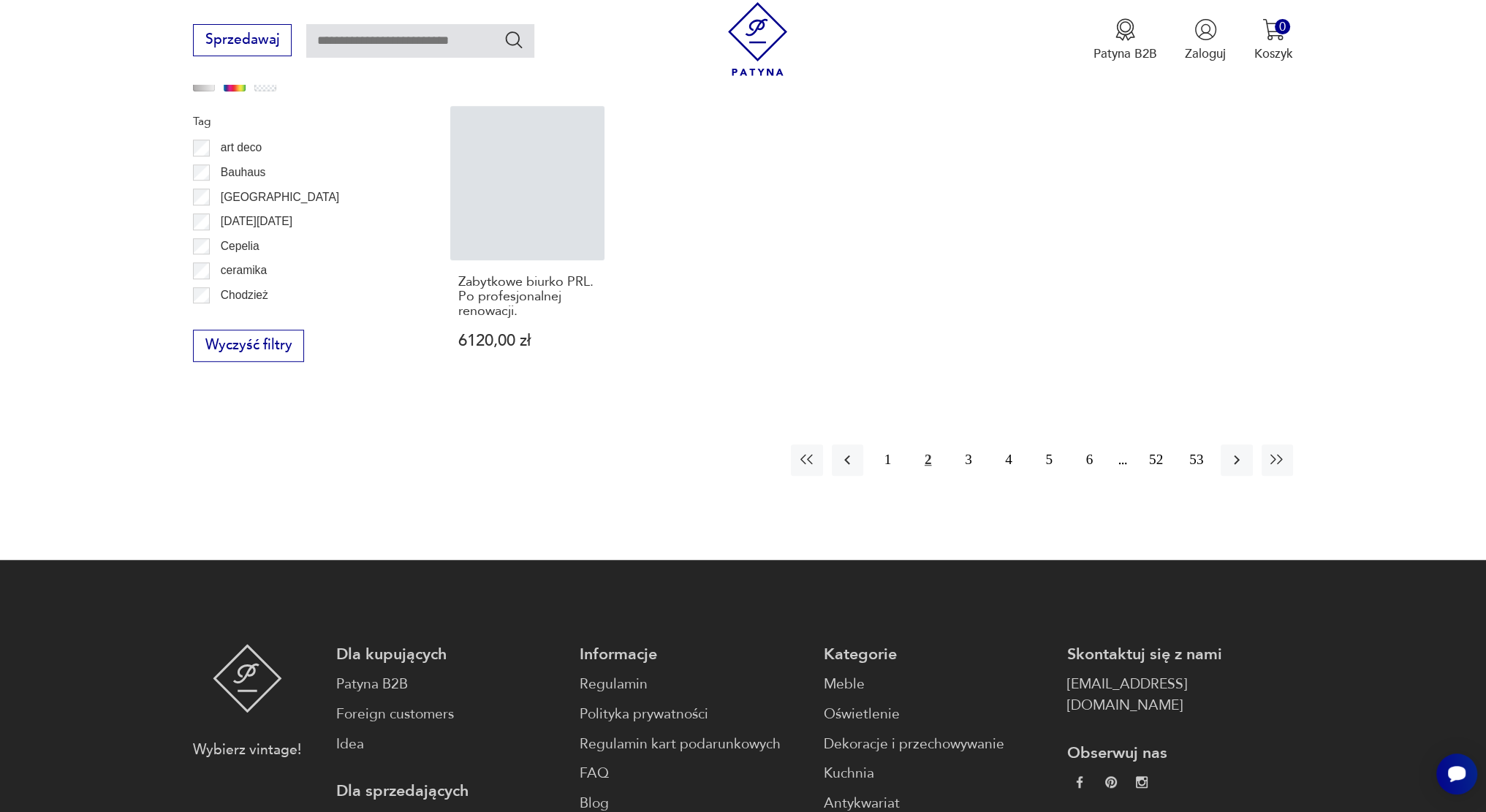
scroll to position [1636, 0]
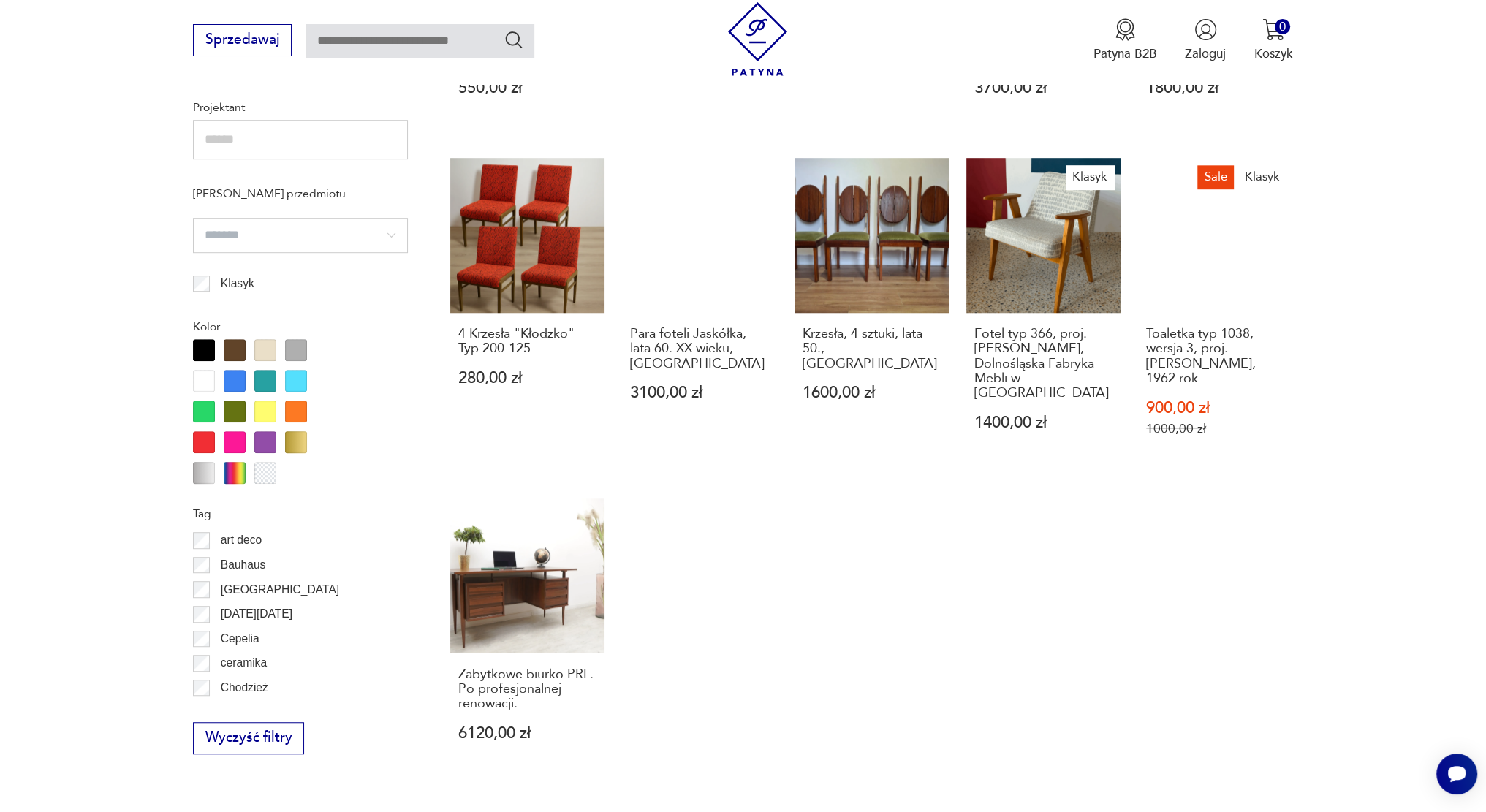
scroll to position [1248, 0]
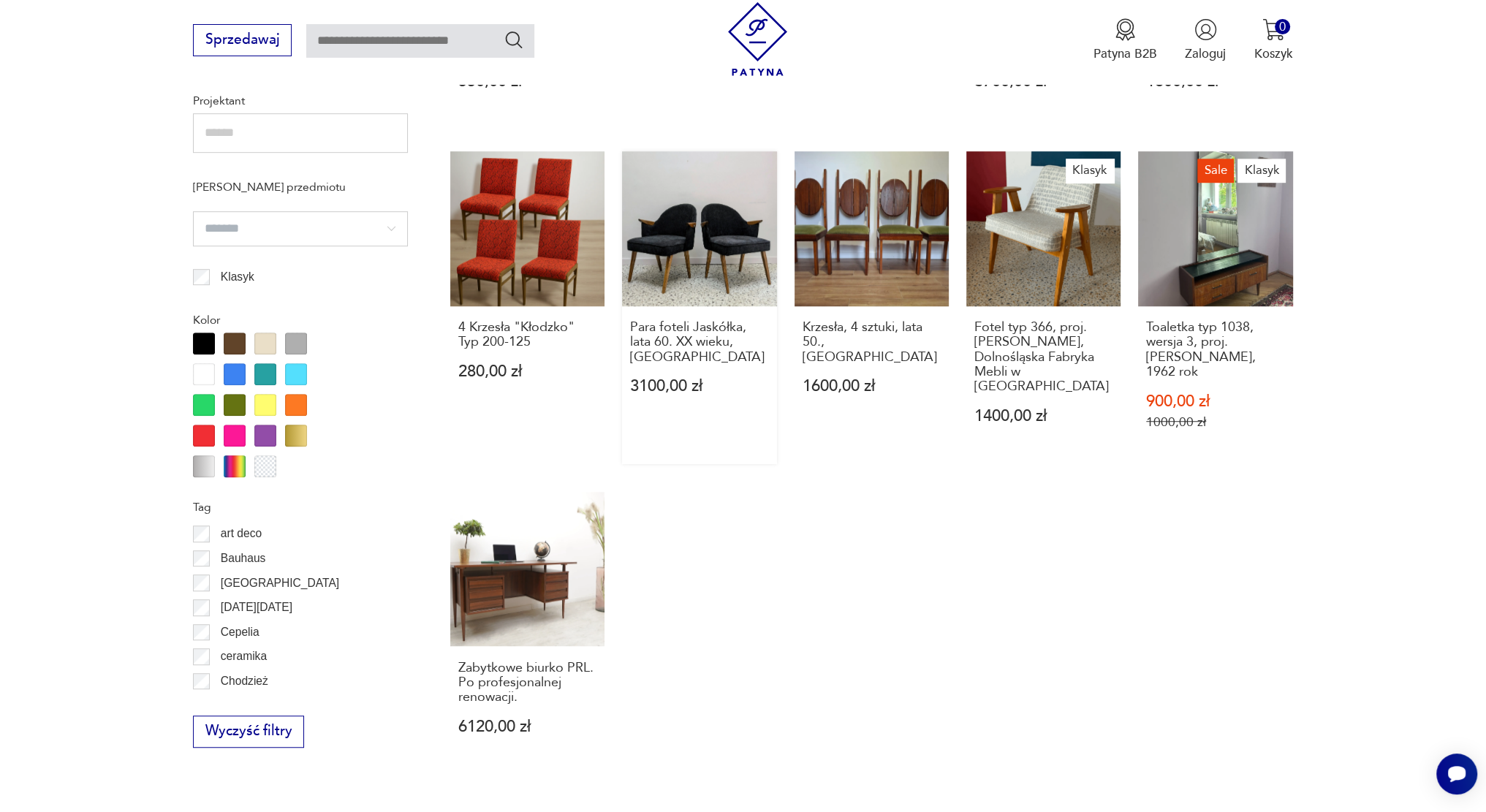
click at [731, 222] on link "Para foteli Jaskółka, lata 60. XX wieku, [GEOGRAPHIC_DATA] 3100,00 zł" at bounding box center [699, 307] width 155 height 312
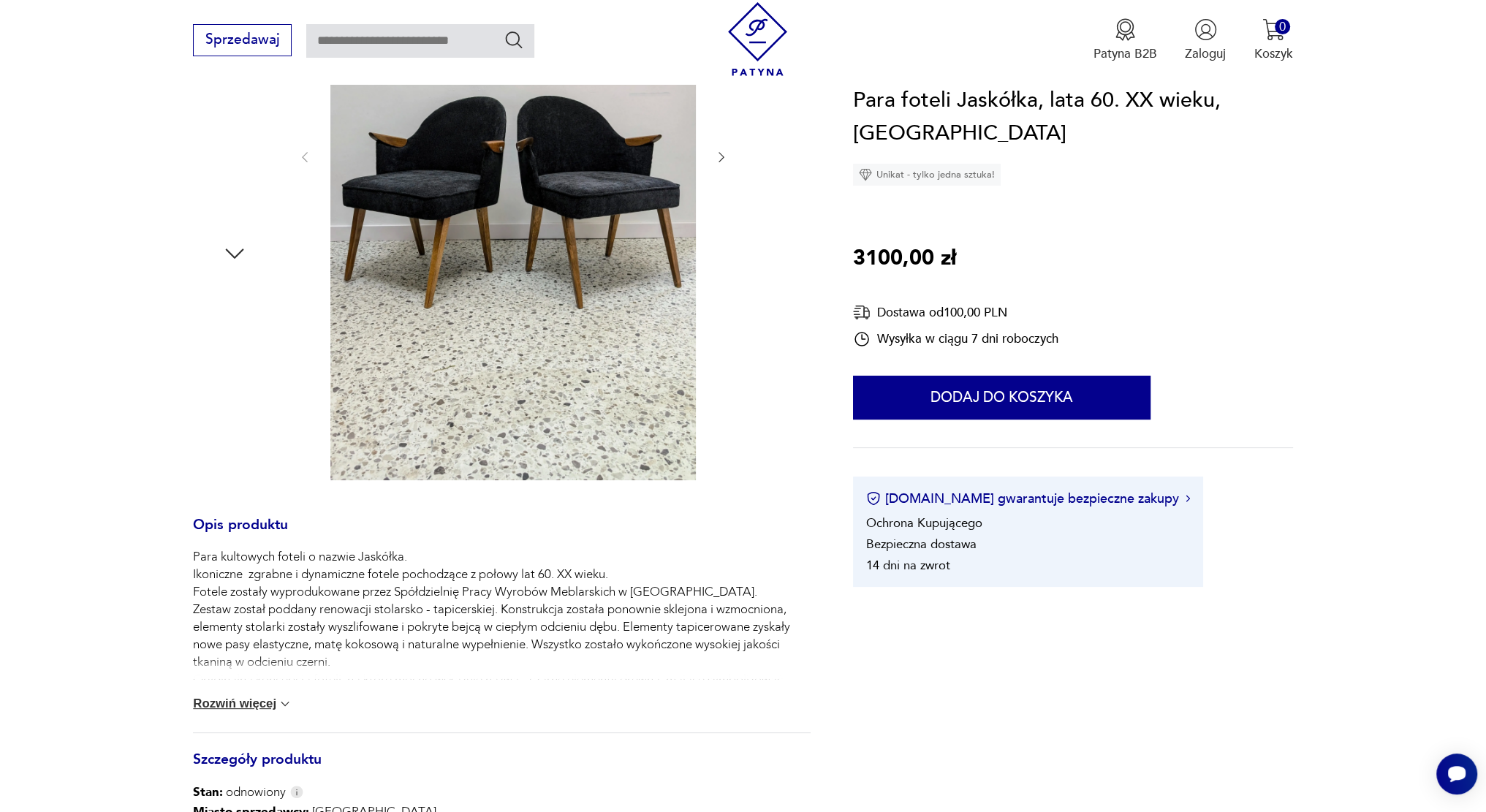
scroll to position [225, 0]
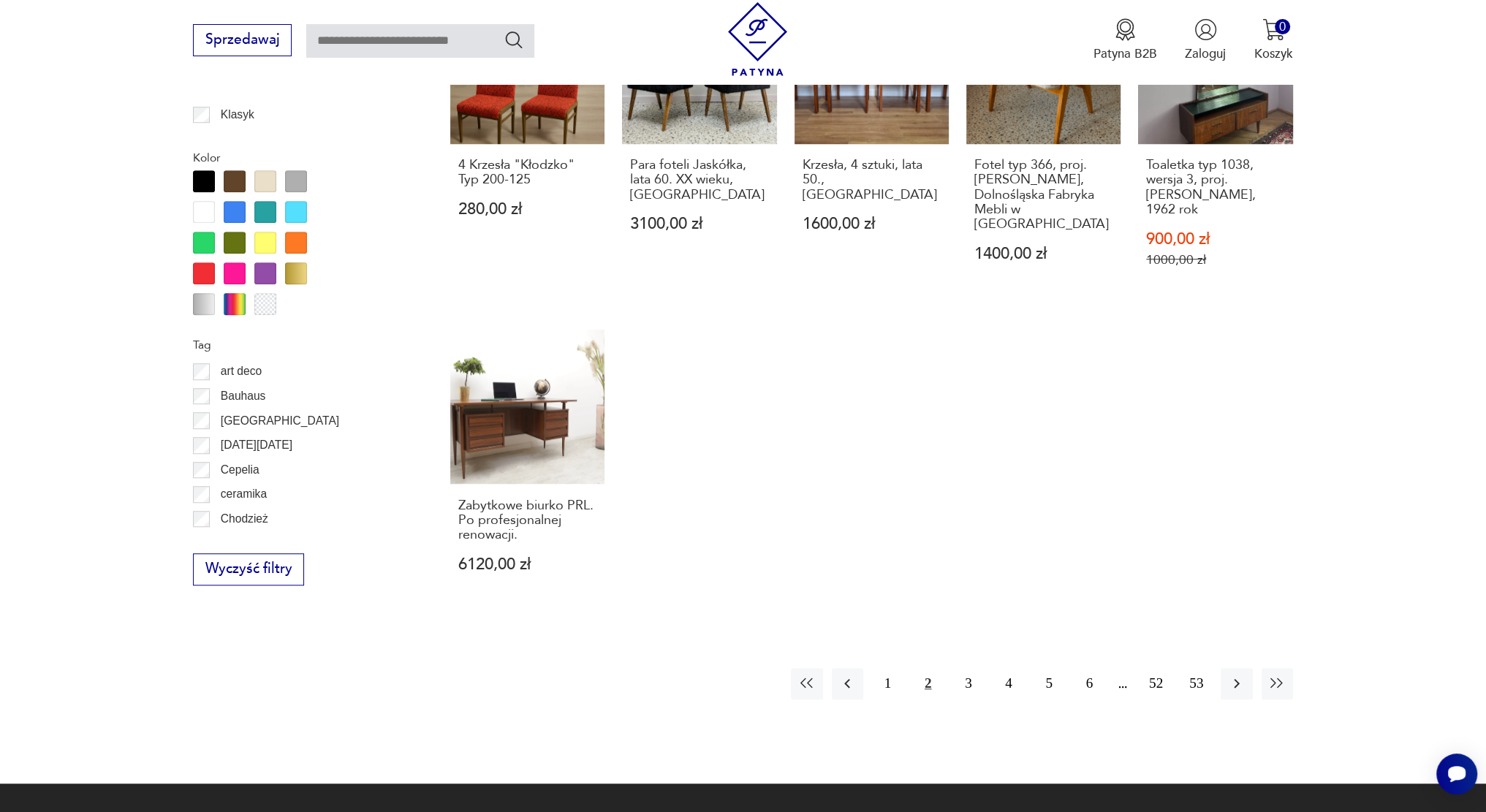
scroll to position [1430, 0]
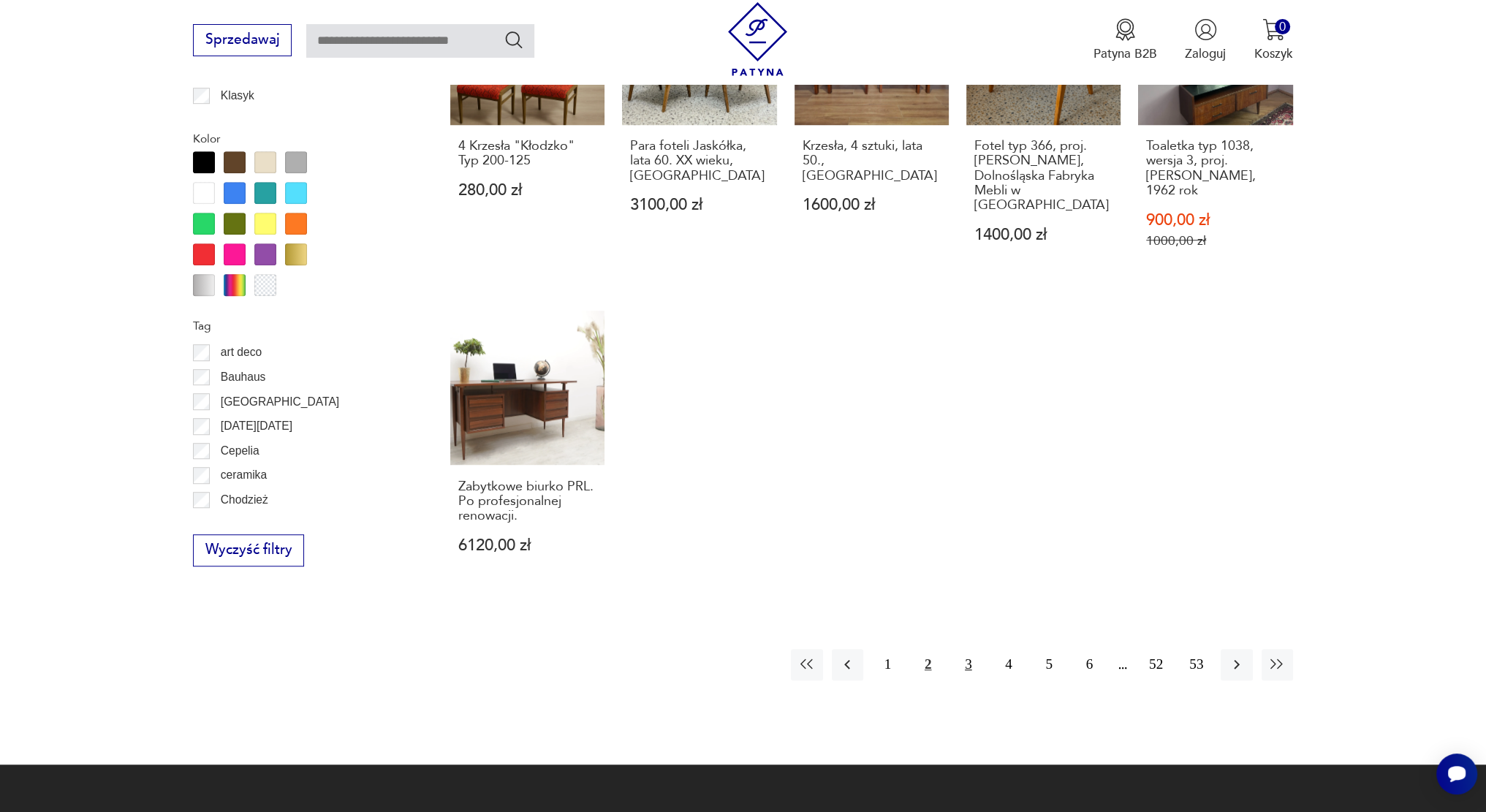
click at [974, 649] on button "3" at bounding box center [968, 665] width 31 height 31
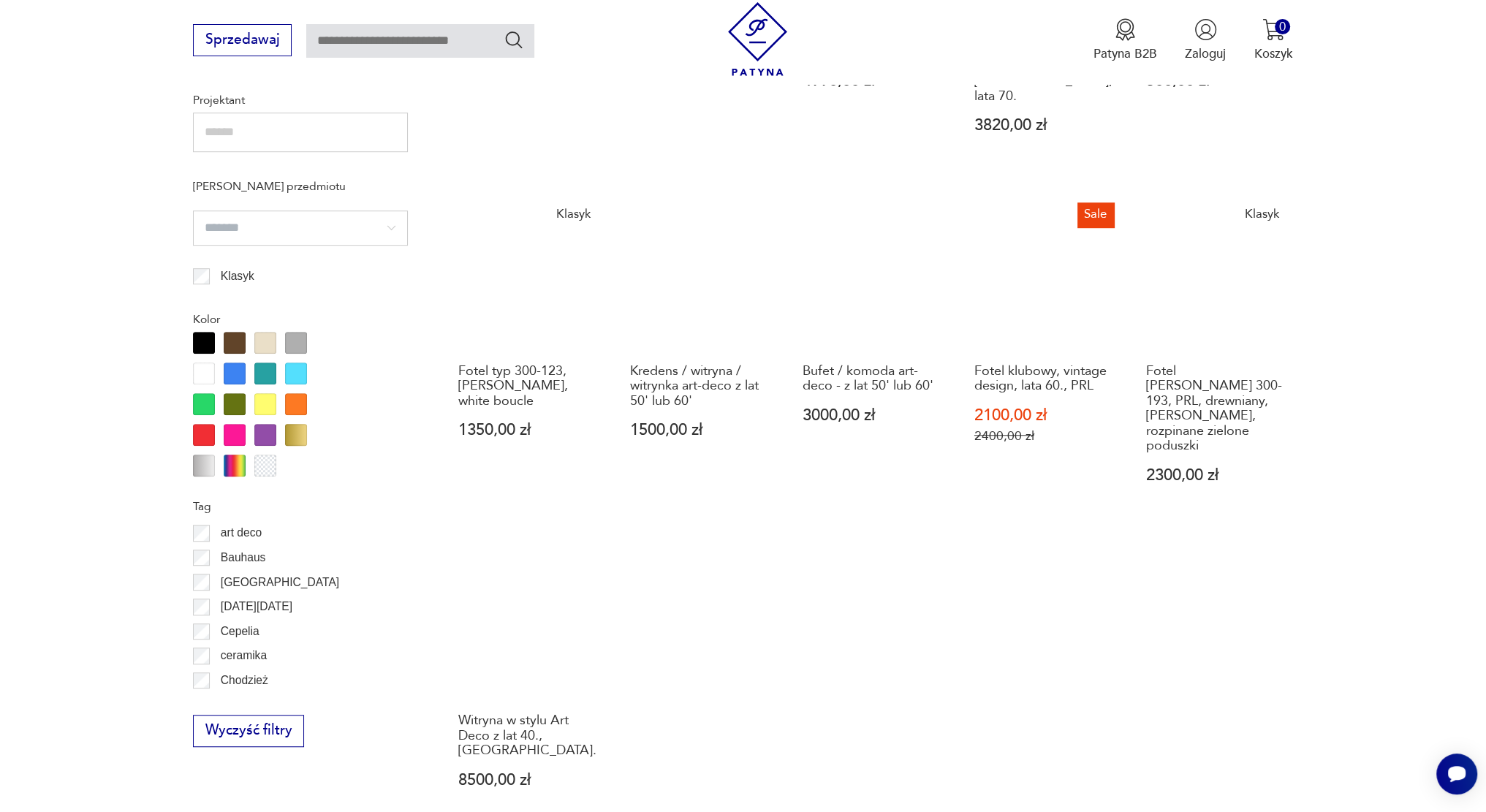
scroll to position [1540, 0]
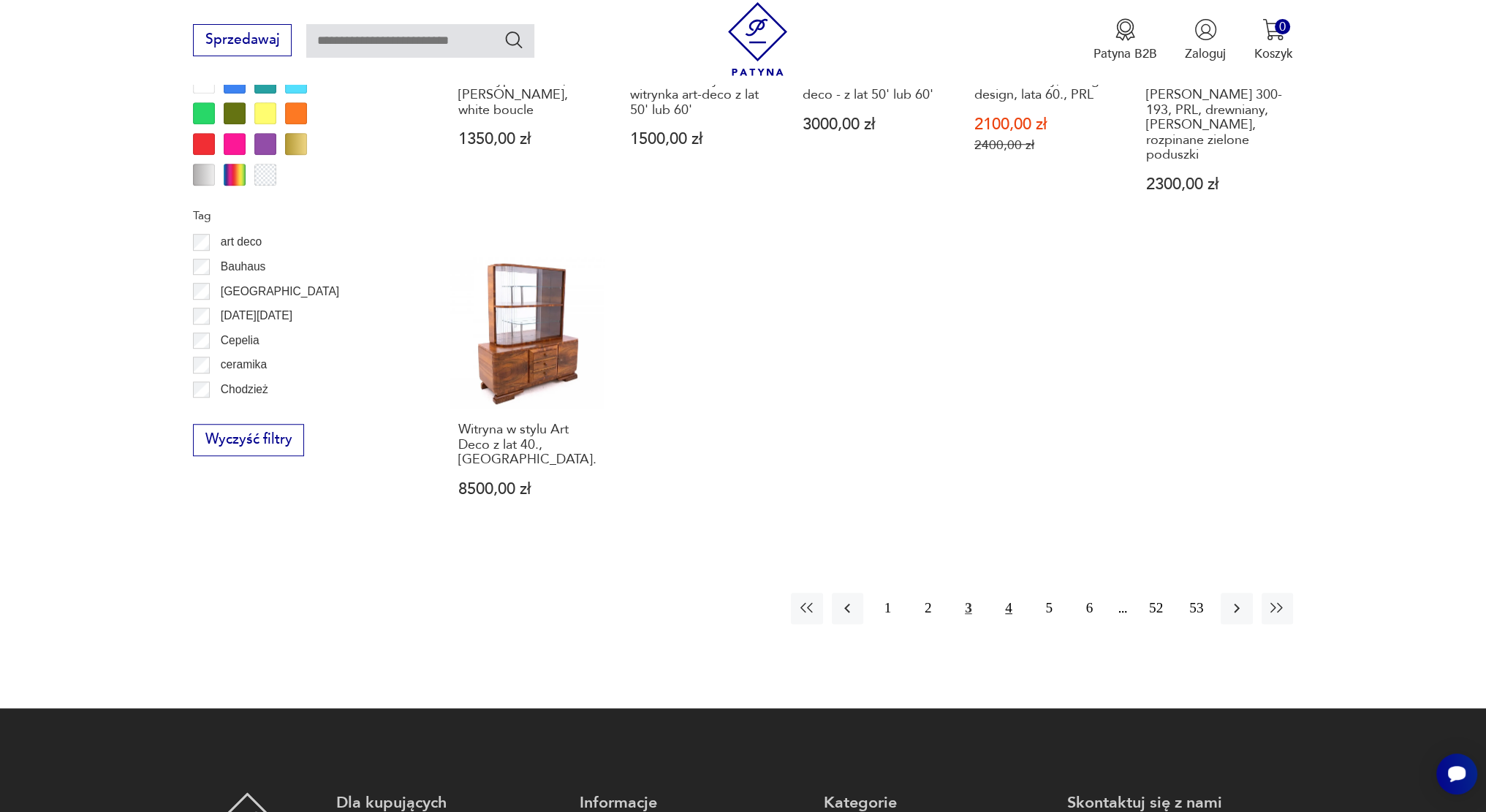
click at [1015, 593] on button "4" at bounding box center [1008, 608] width 31 height 31
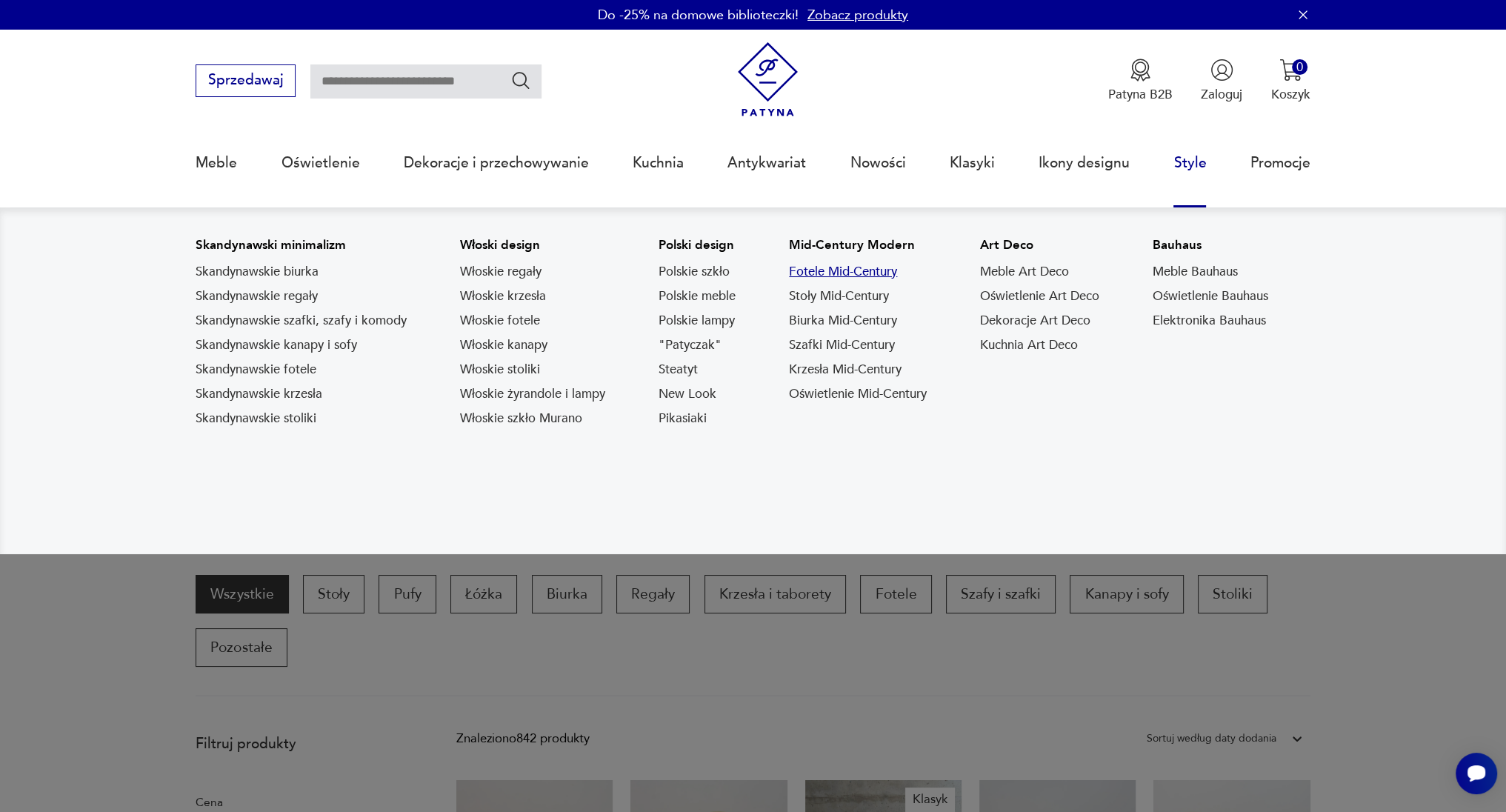
click at [842, 273] on link "Fotele Mid-Century" at bounding box center [843, 271] width 108 height 17
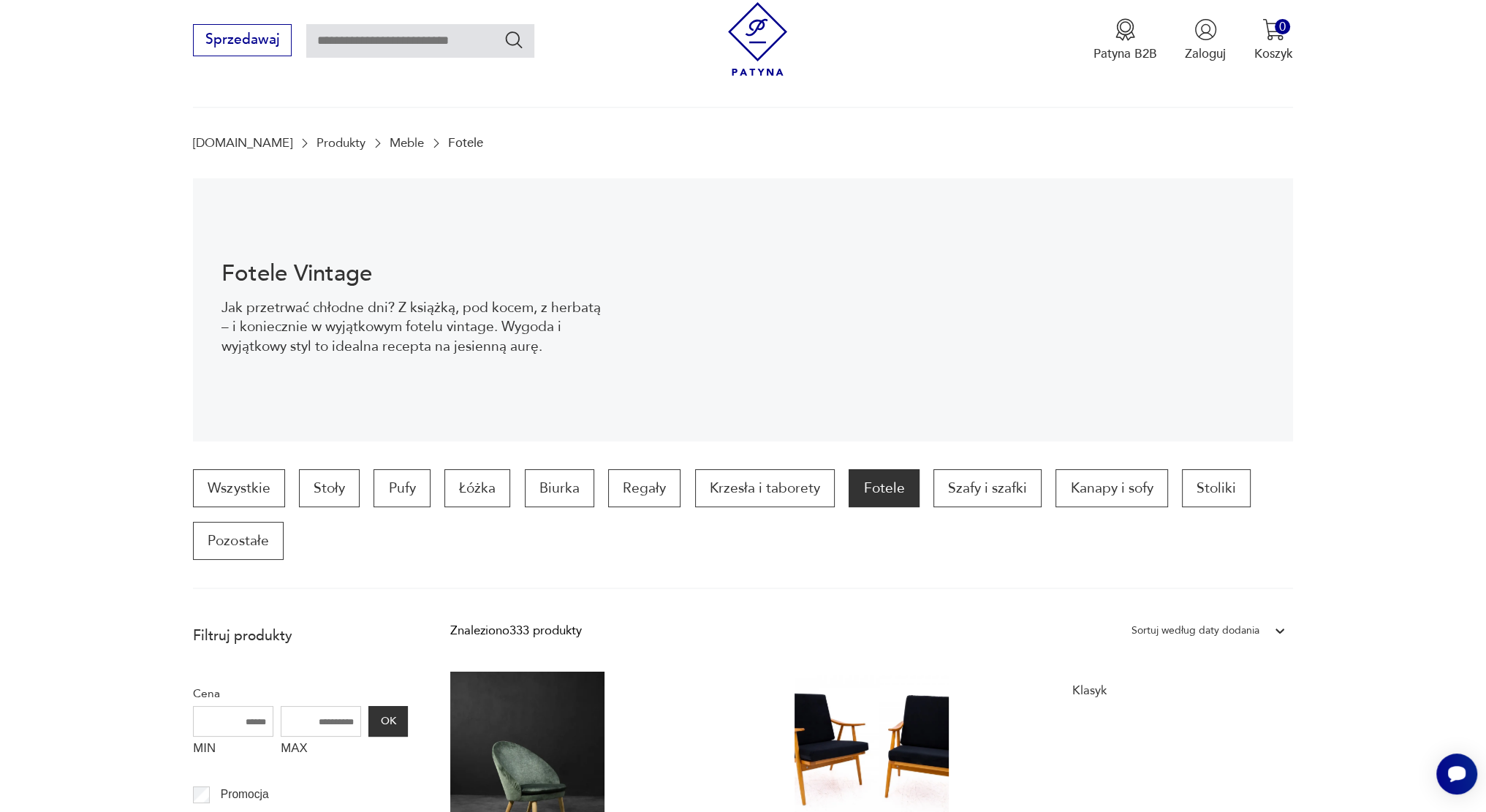
scroll to position [12, 0]
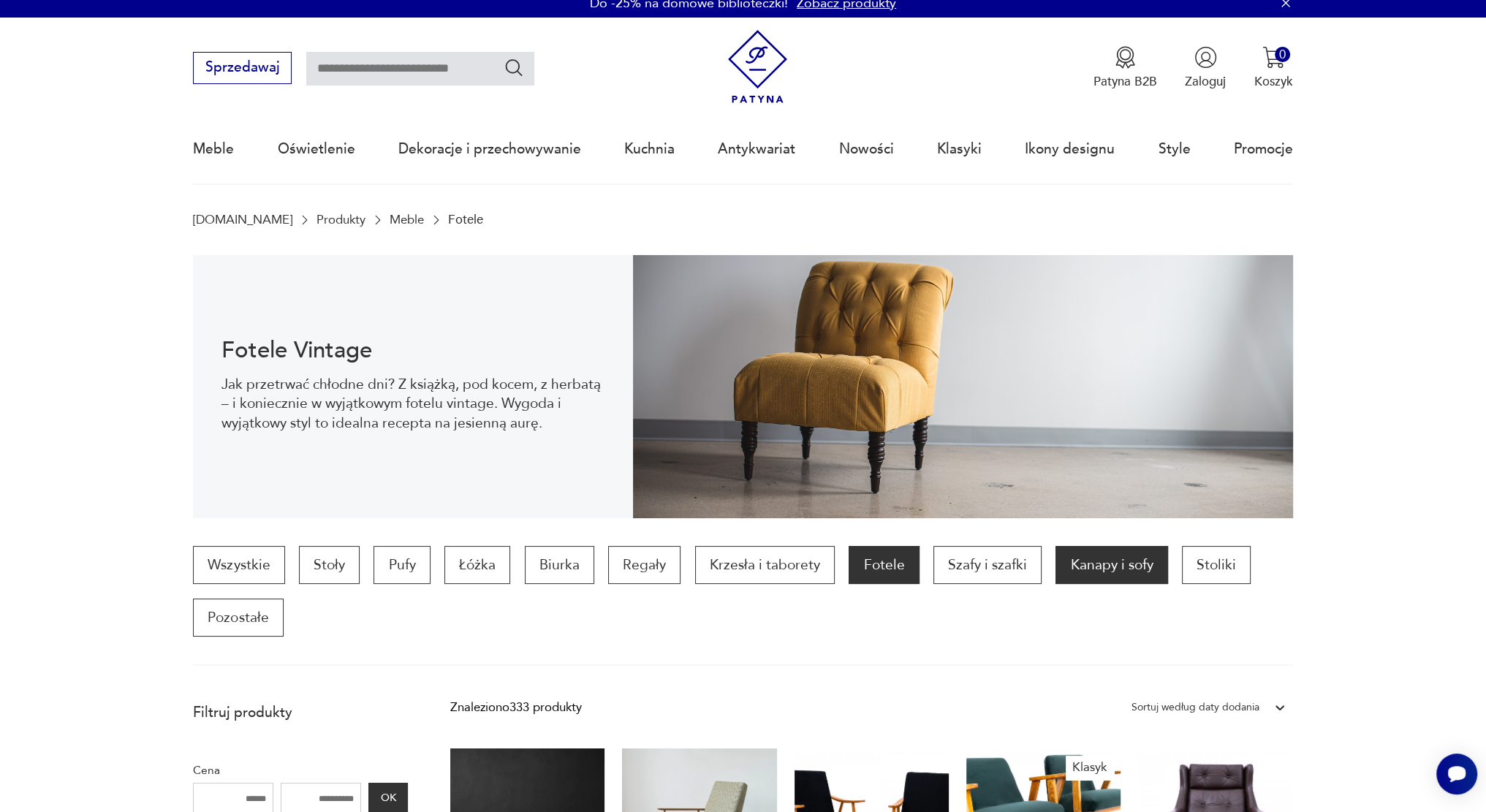
click at [1109, 570] on p "Kanapy i sofy" at bounding box center [1111, 565] width 112 height 38
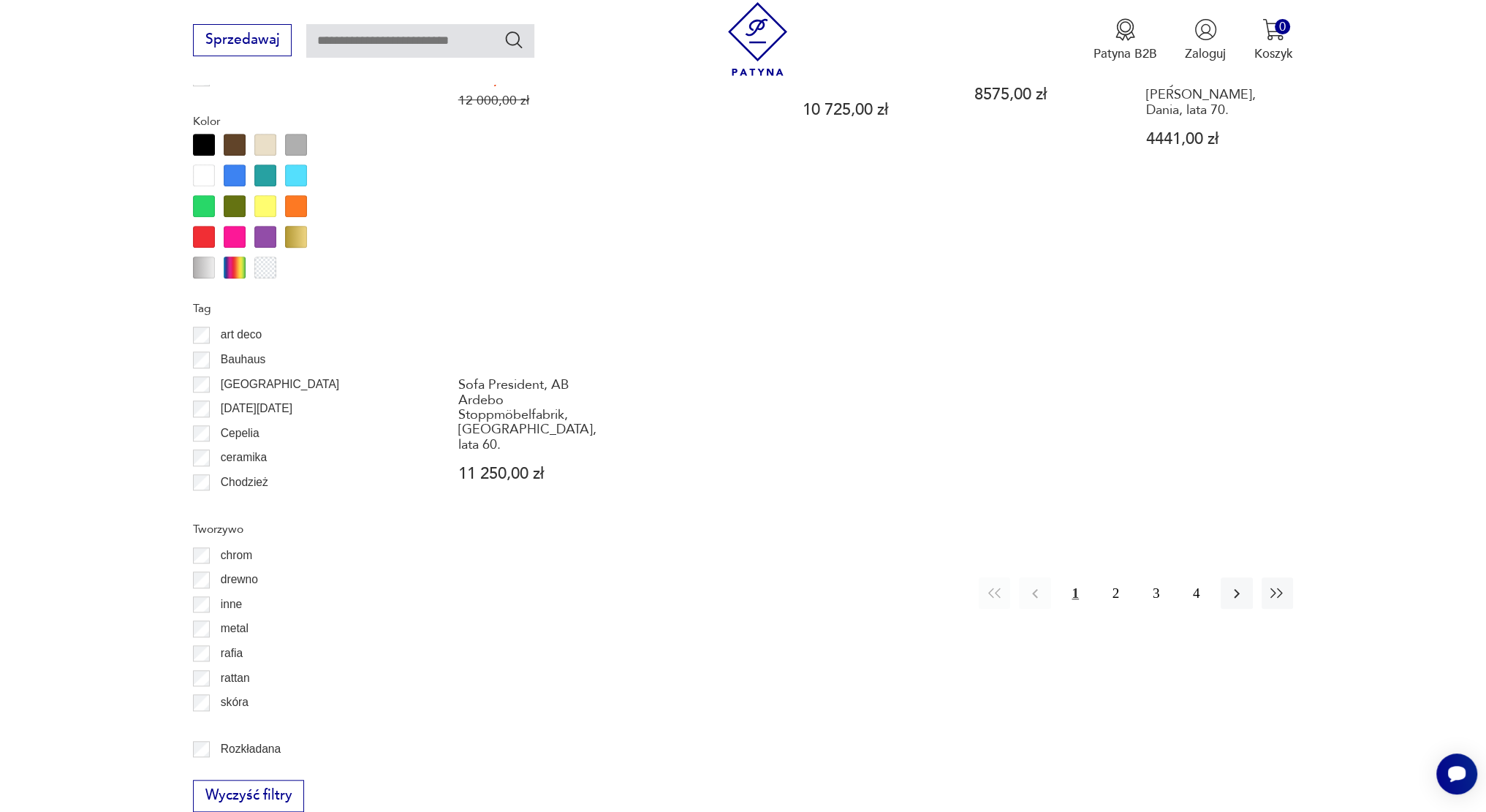
scroll to position [1617, 0]
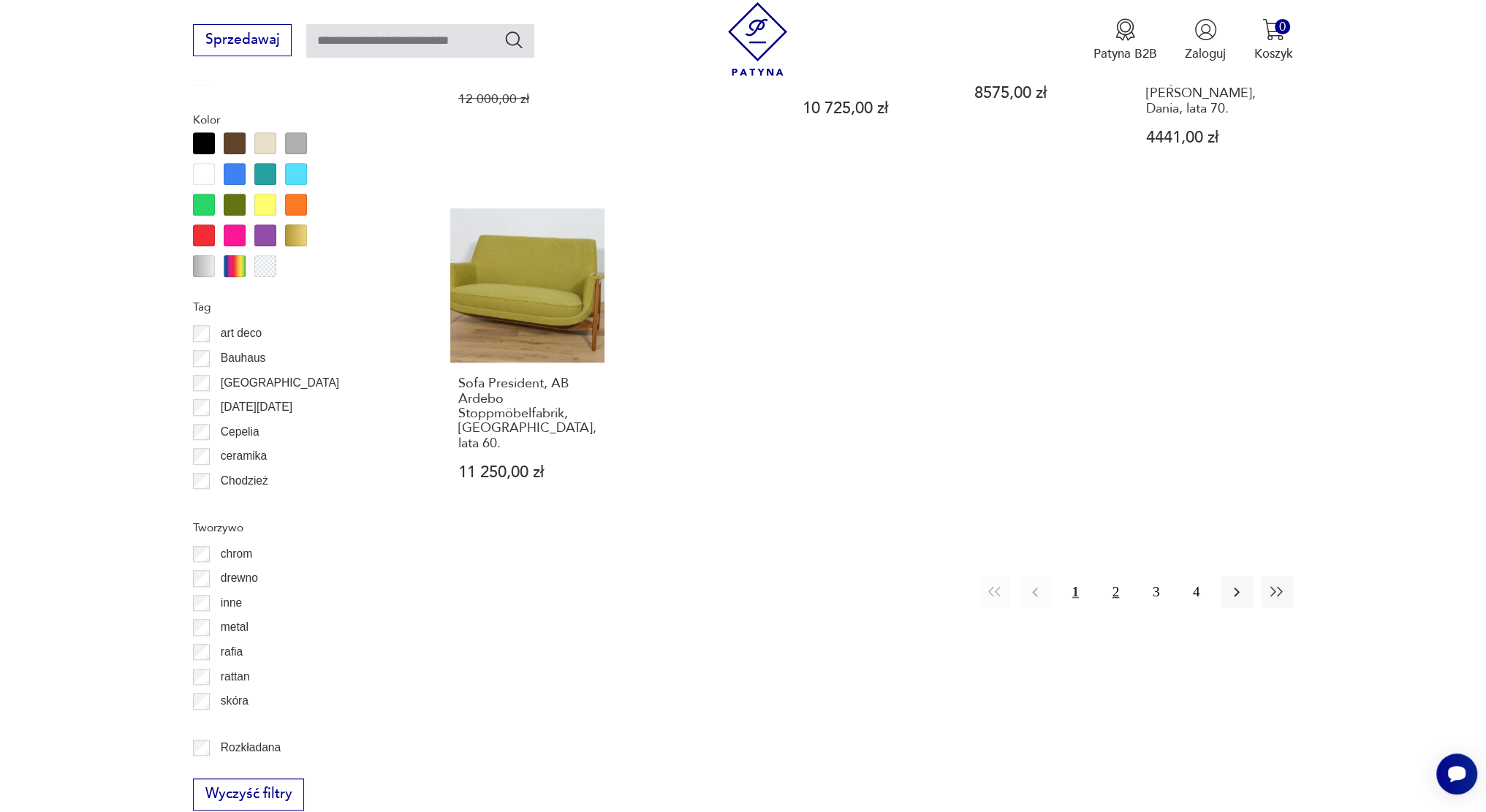
click at [1119, 576] on button "2" at bounding box center [1116, 592] width 31 height 31
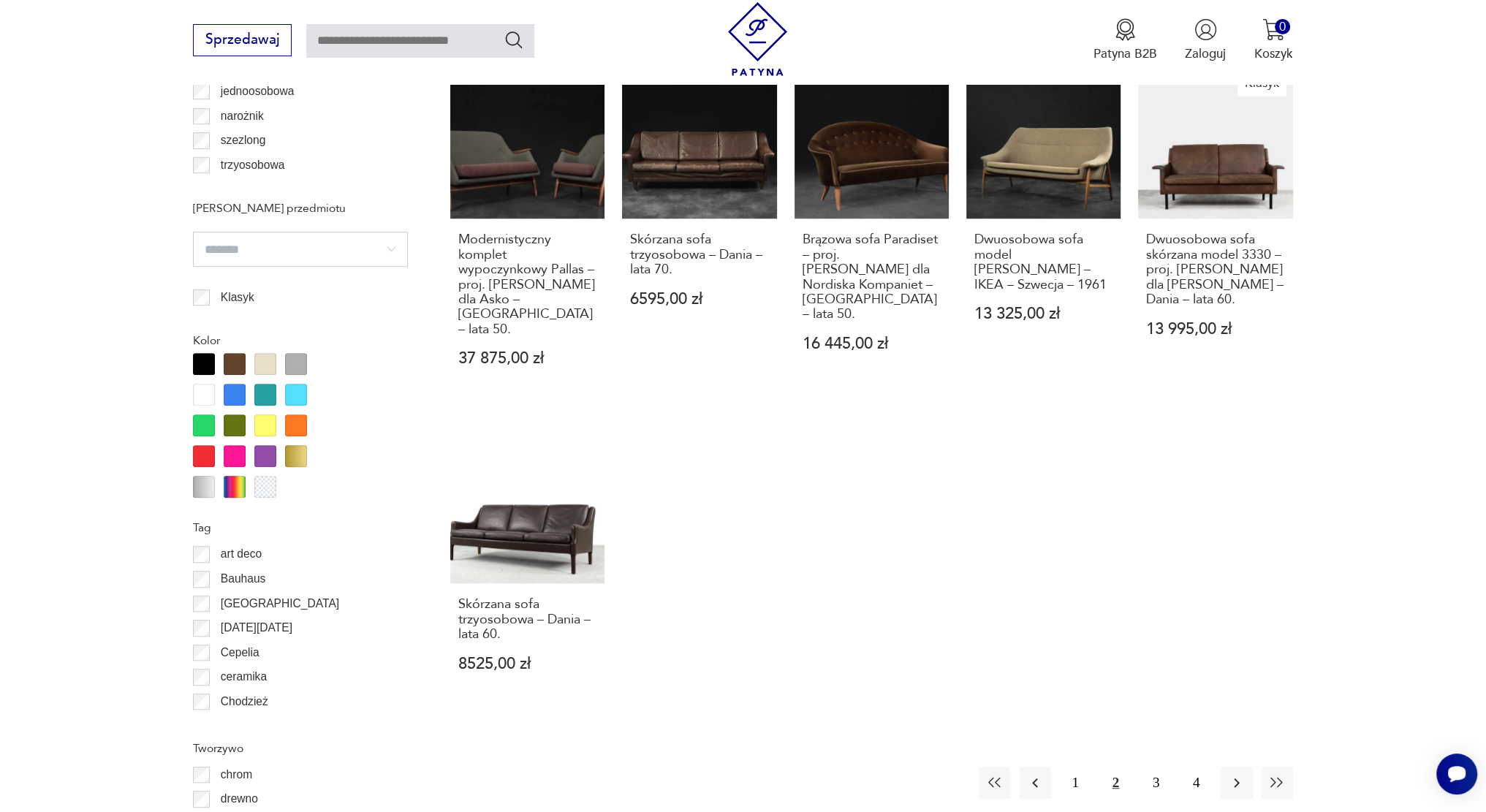
scroll to position [1450, 0]
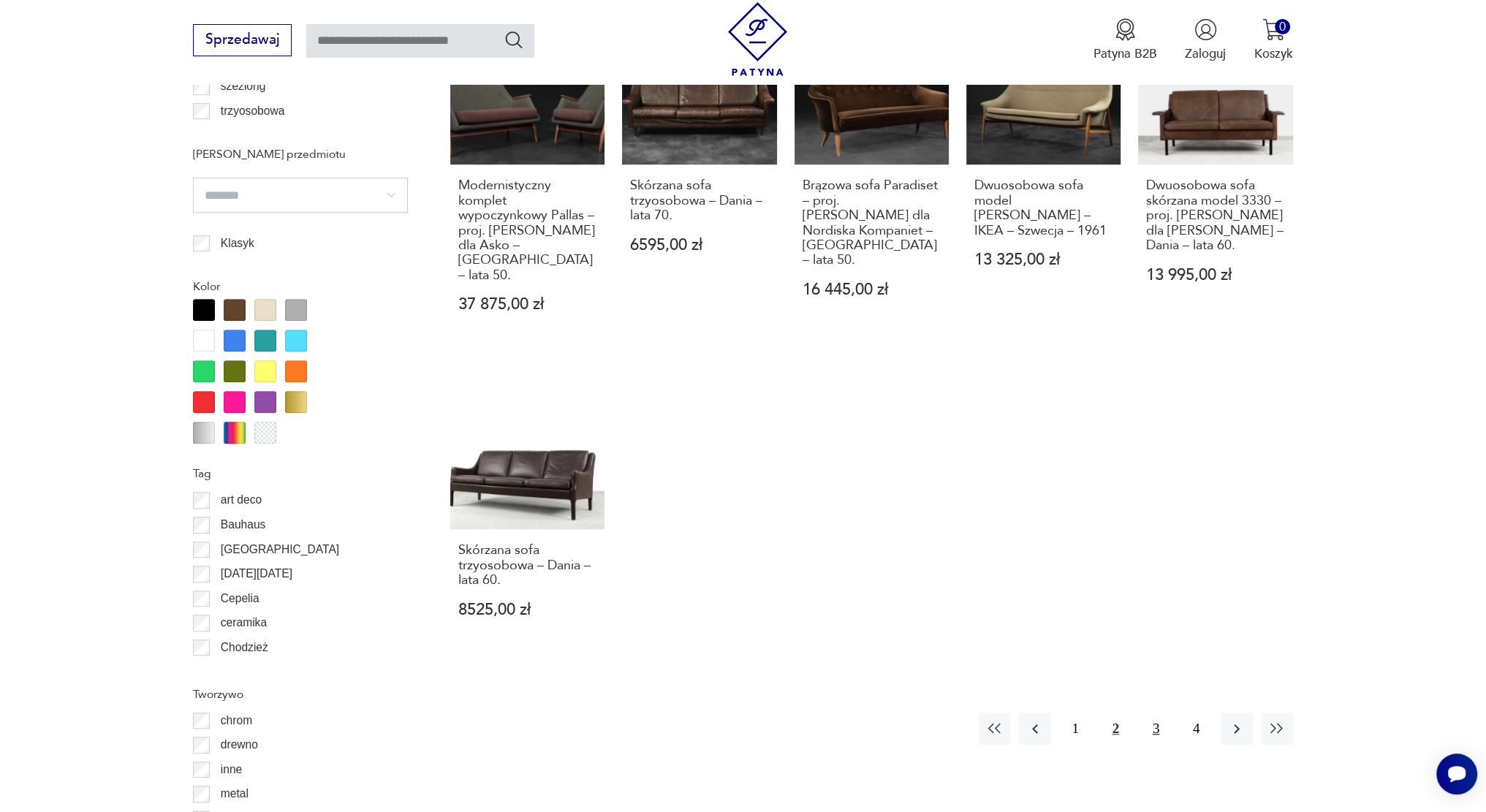
click at [1152, 713] on button "3" at bounding box center [1156, 728] width 31 height 31
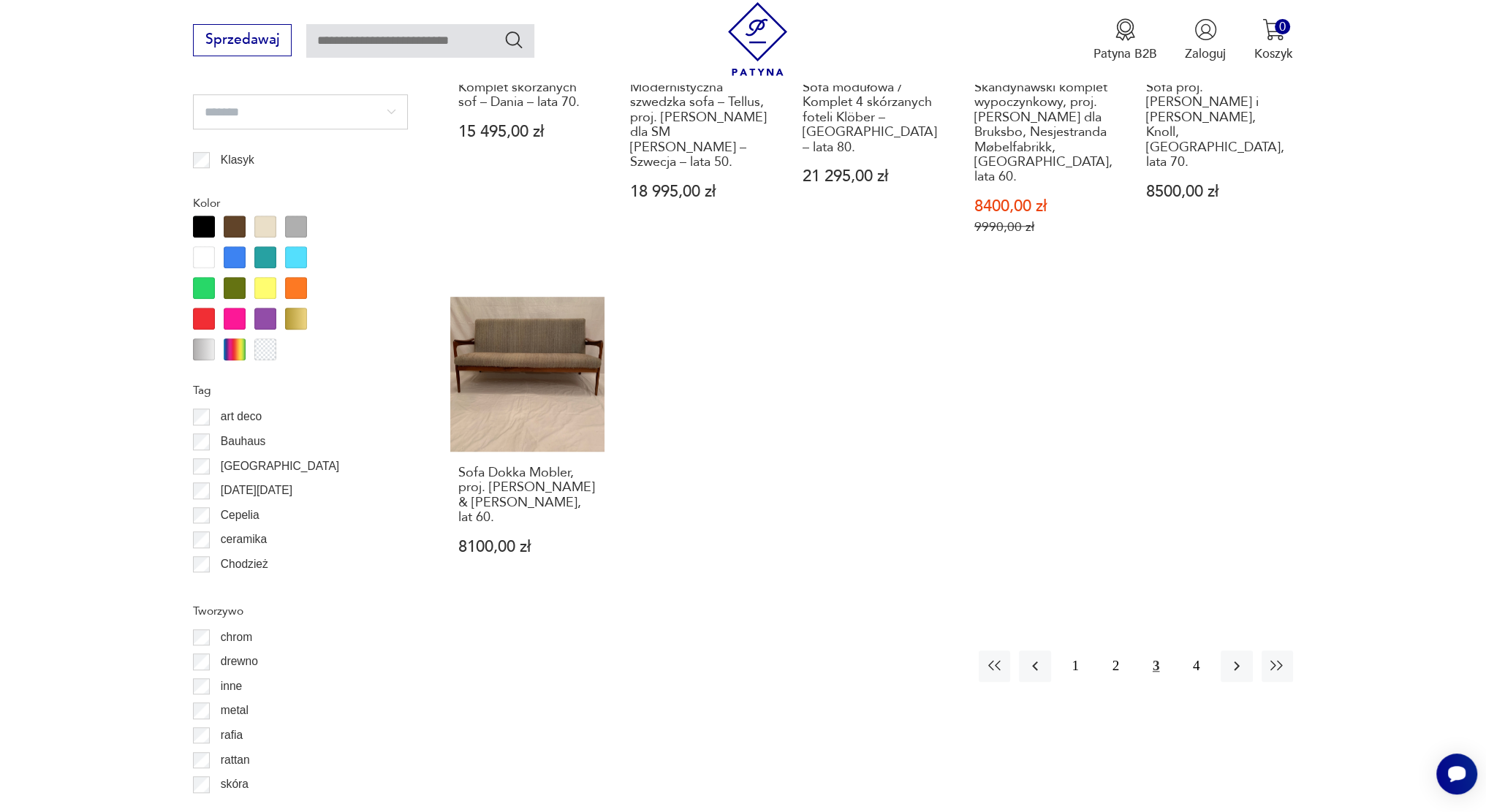
scroll to position [1565, 0]
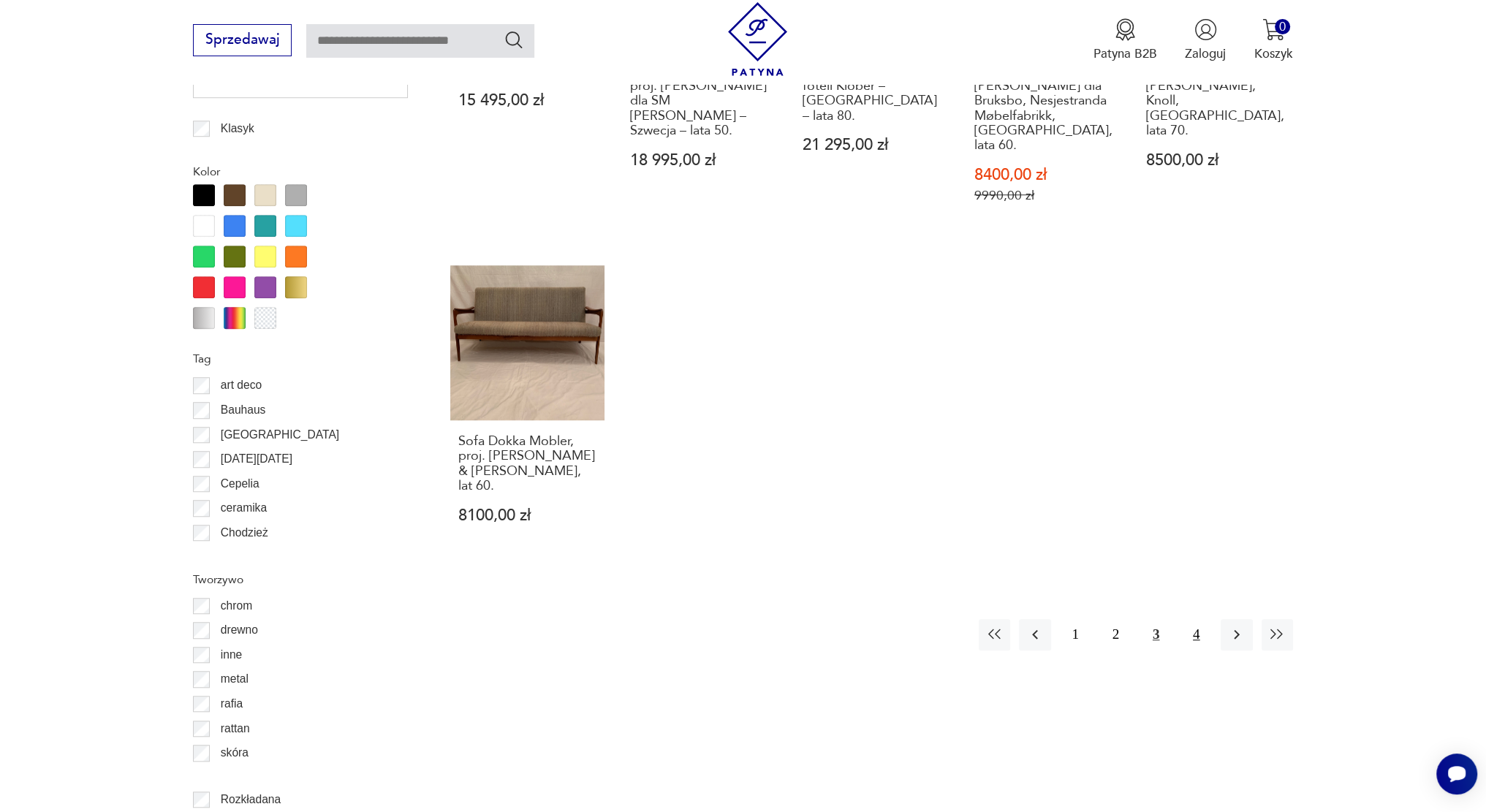
click at [1198, 619] on button "4" at bounding box center [1197, 634] width 31 height 31
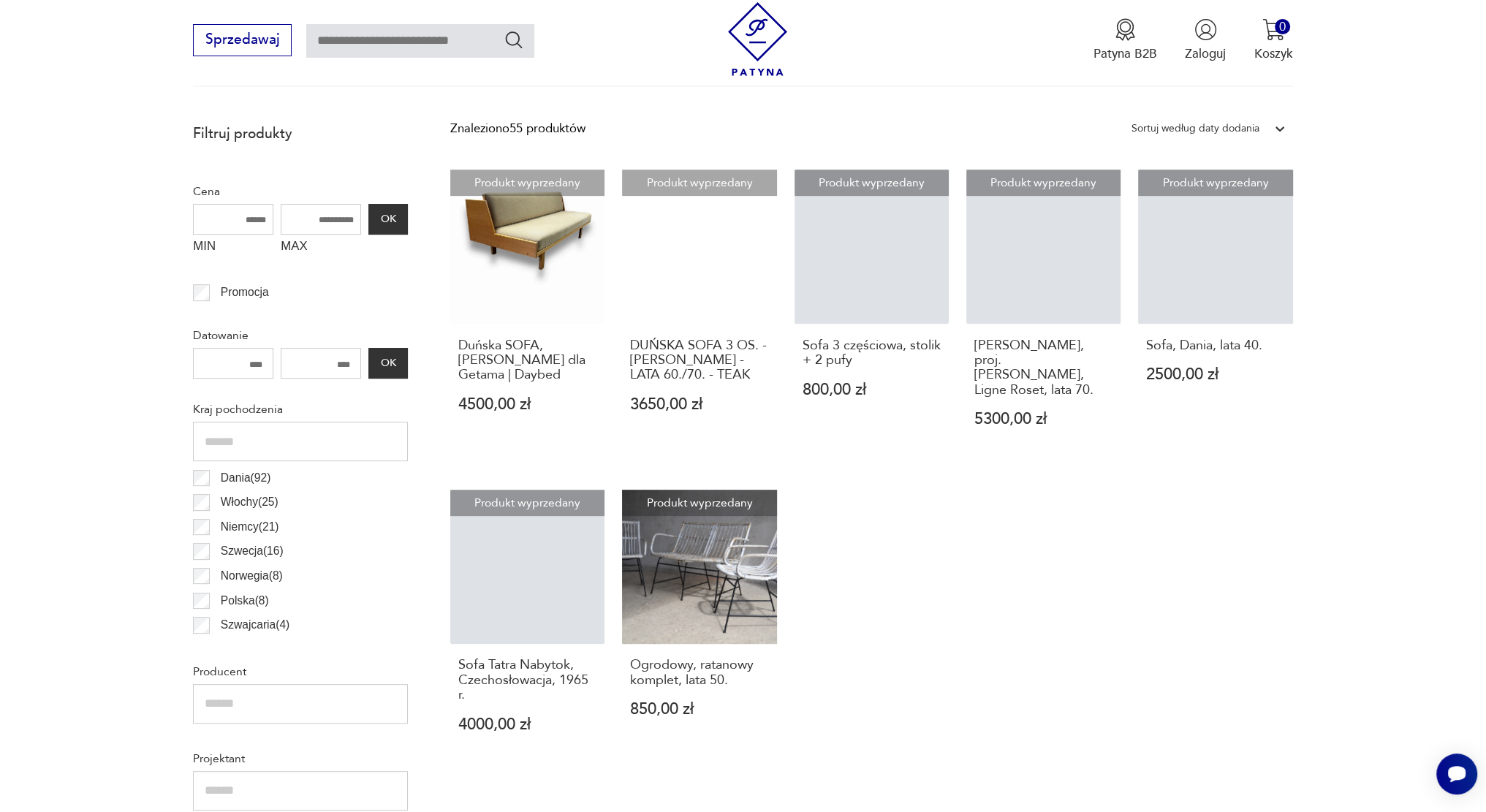
scroll to position [588, 0]
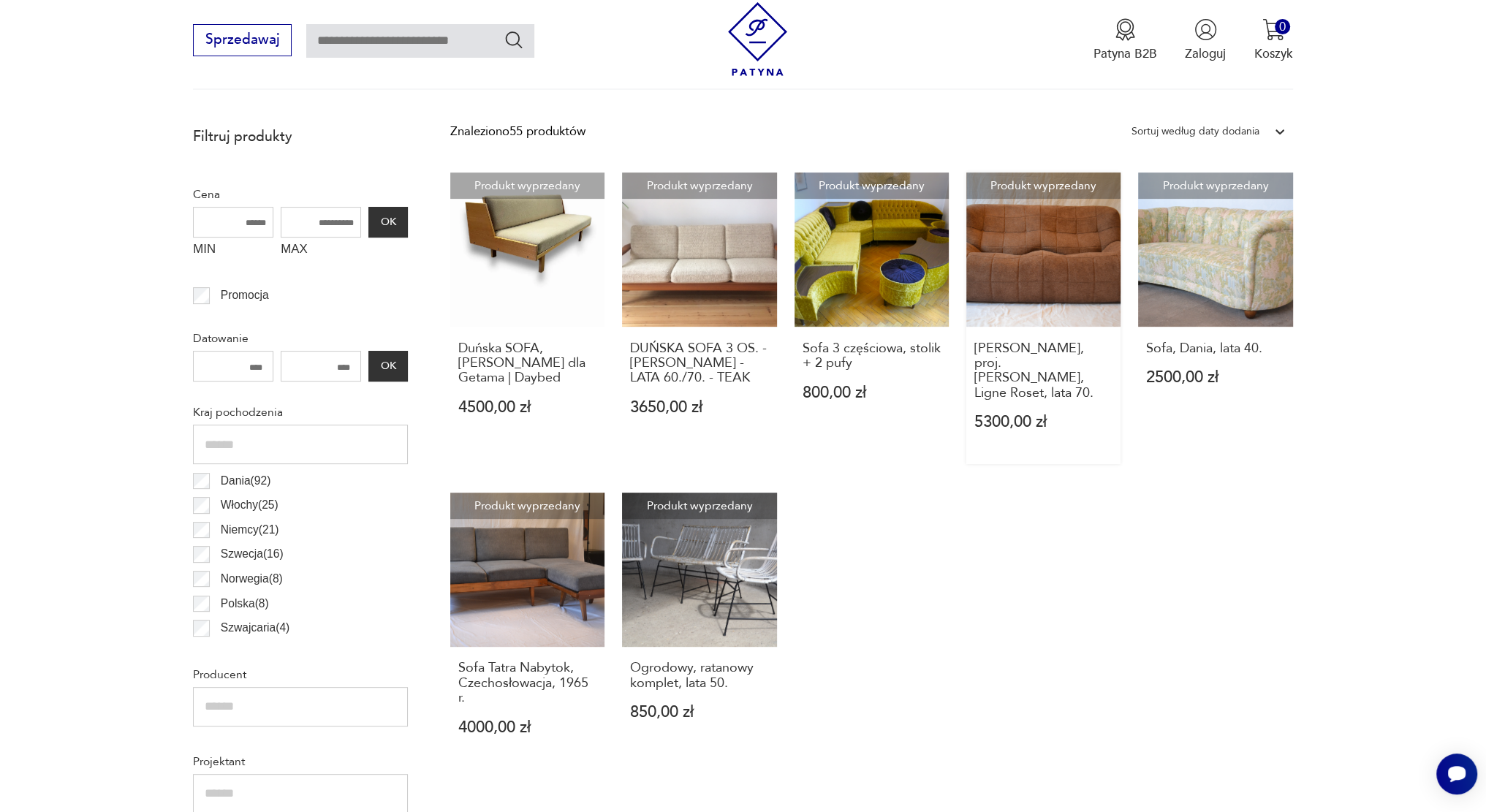
click at [1073, 247] on link "Produkt wyprzedany Sofa Kashima, proj. [PERSON_NAME], Ligne Roset, lata 70. 530…" at bounding box center [1044, 318] width 155 height 292
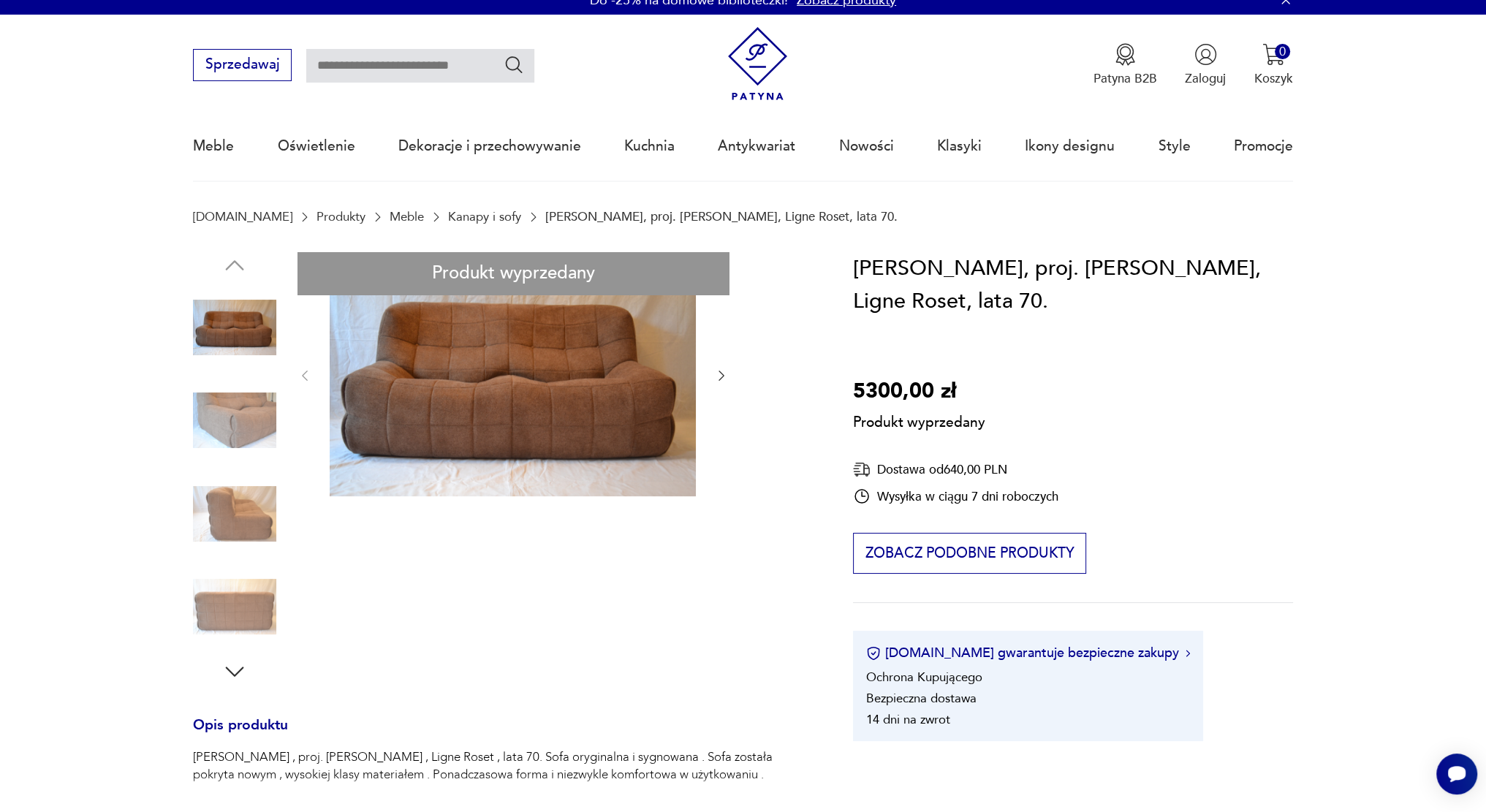
scroll to position [21, 0]
